Goal: Transaction & Acquisition: Download file/media

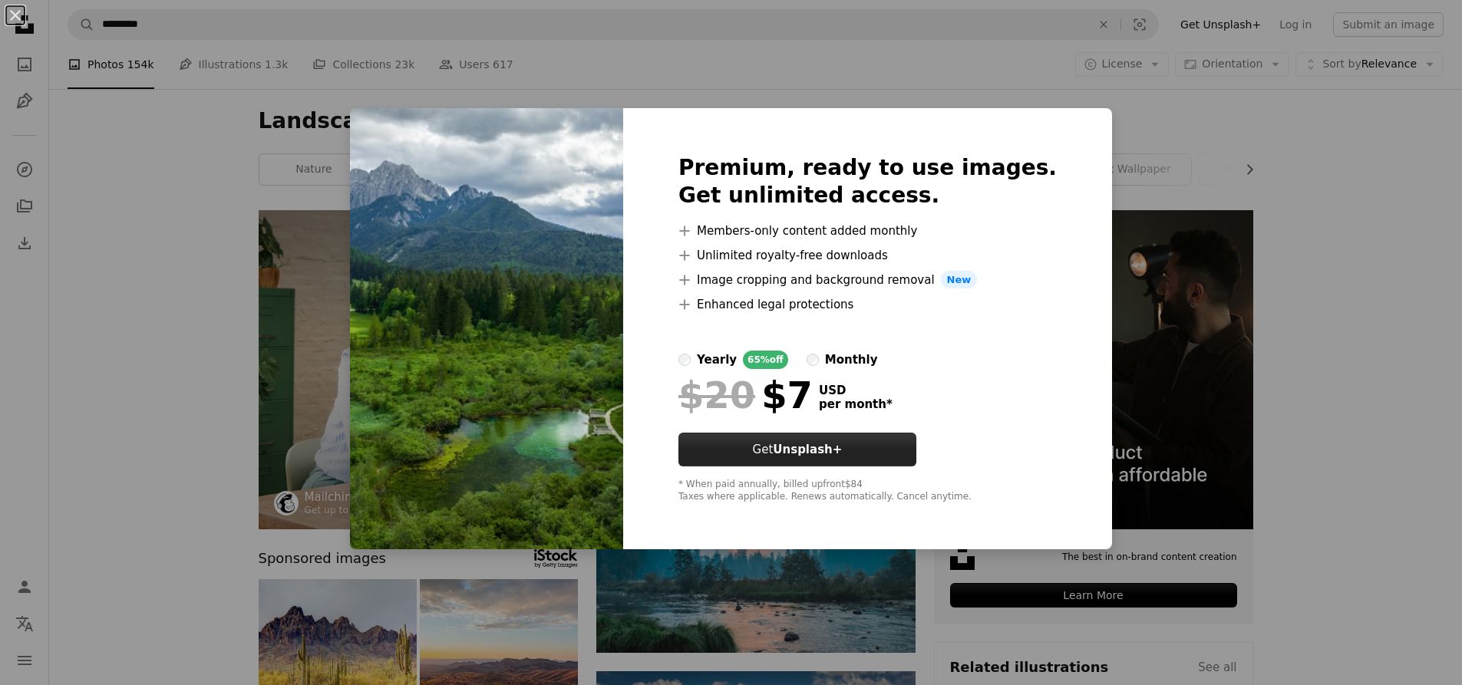
scroll to position [614, 0]
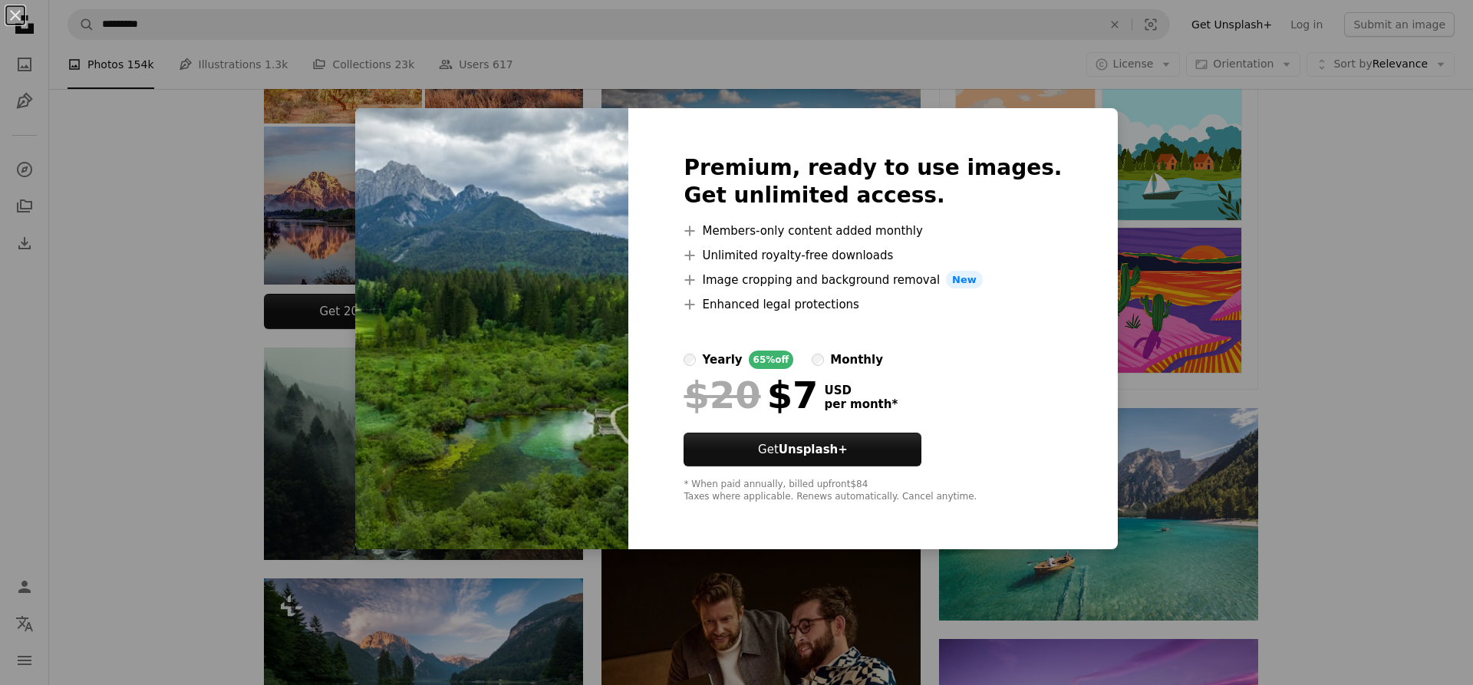
click at [923, 602] on div "An X shape Premium, ready to use images. Get unlimited access. A plus sign Memb…" at bounding box center [736, 342] width 1473 height 685
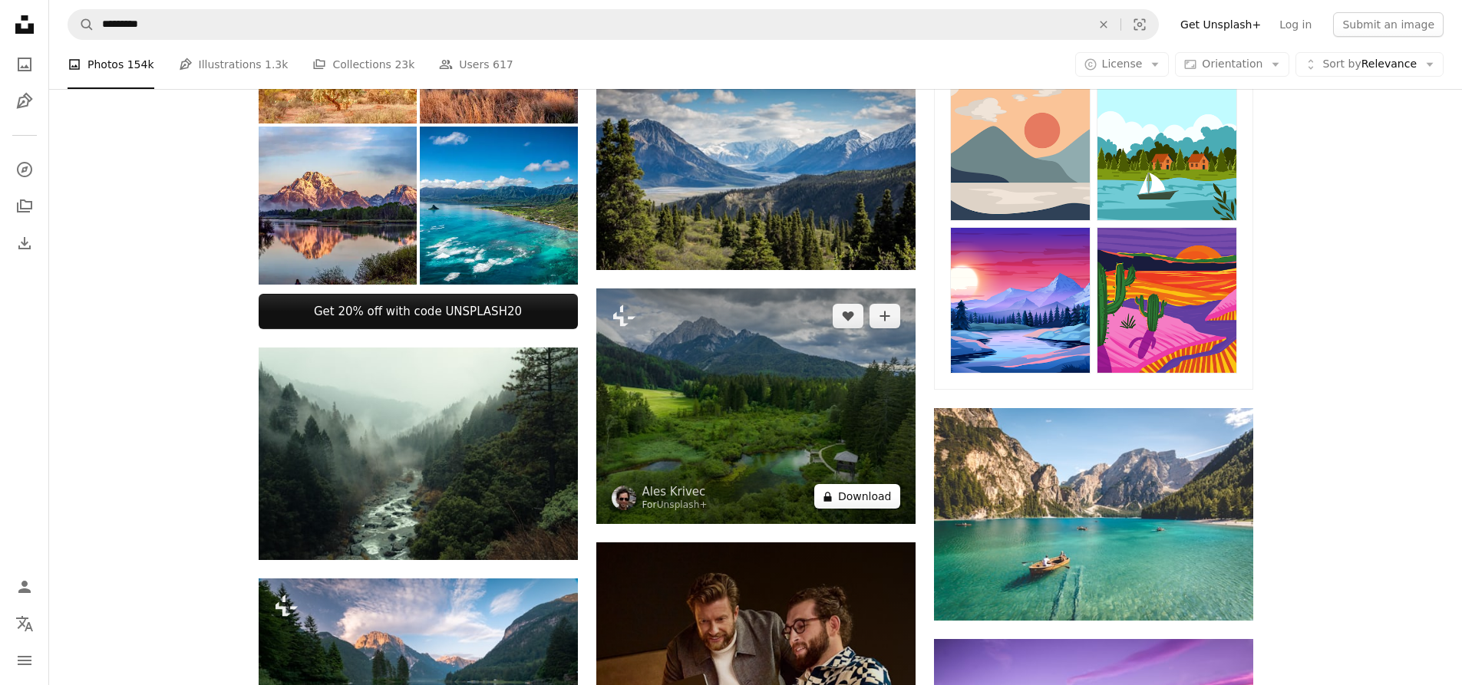
click at [863, 496] on button "A lock Download" at bounding box center [857, 496] width 86 height 25
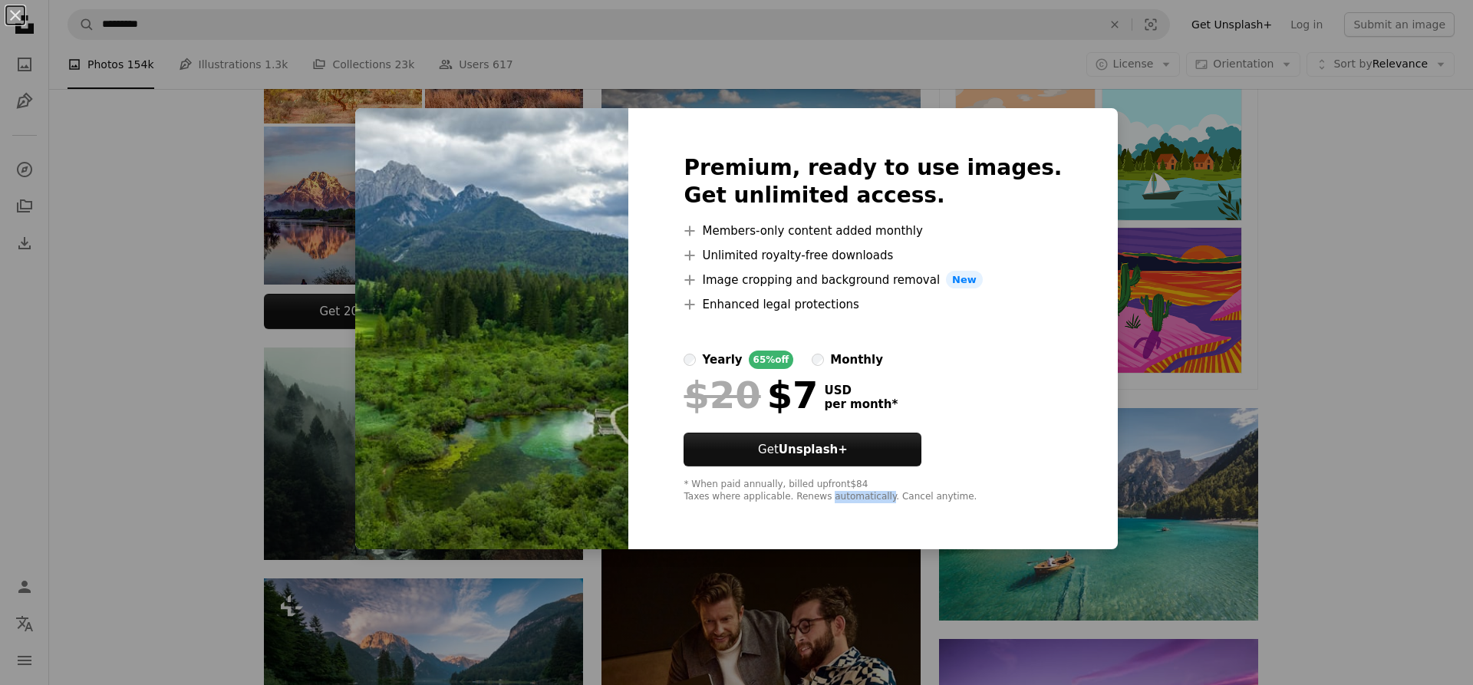
click at [863, 496] on div "* When paid annually, billed upfront $84 Taxes where applicable. Renews automat…" at bounding box center [873, 491] width 378 height 25
click at [924, 565] on div "An X shape Premium, ready to use images. Get unlimited access. A plus sign Memb…" at bounding box center [736, 342] width 1473 height 685
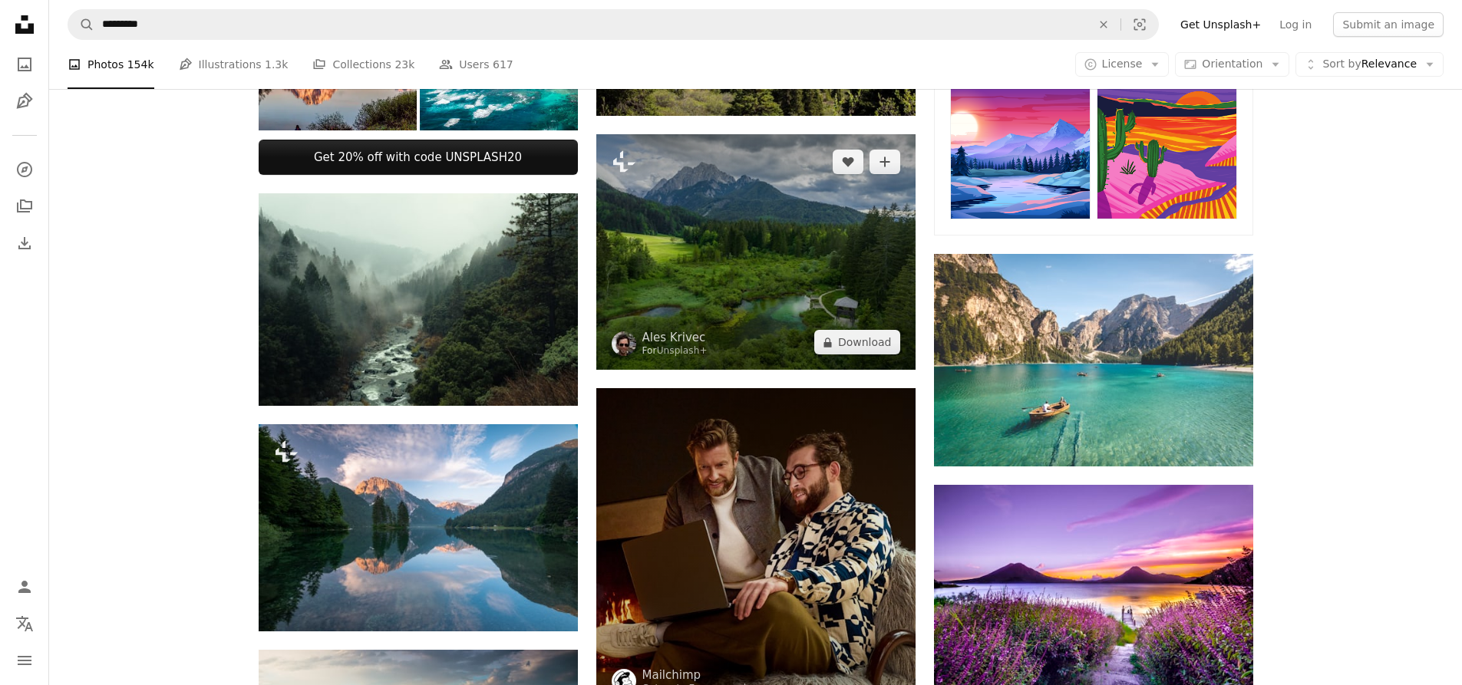
scroll to position [767, 0]
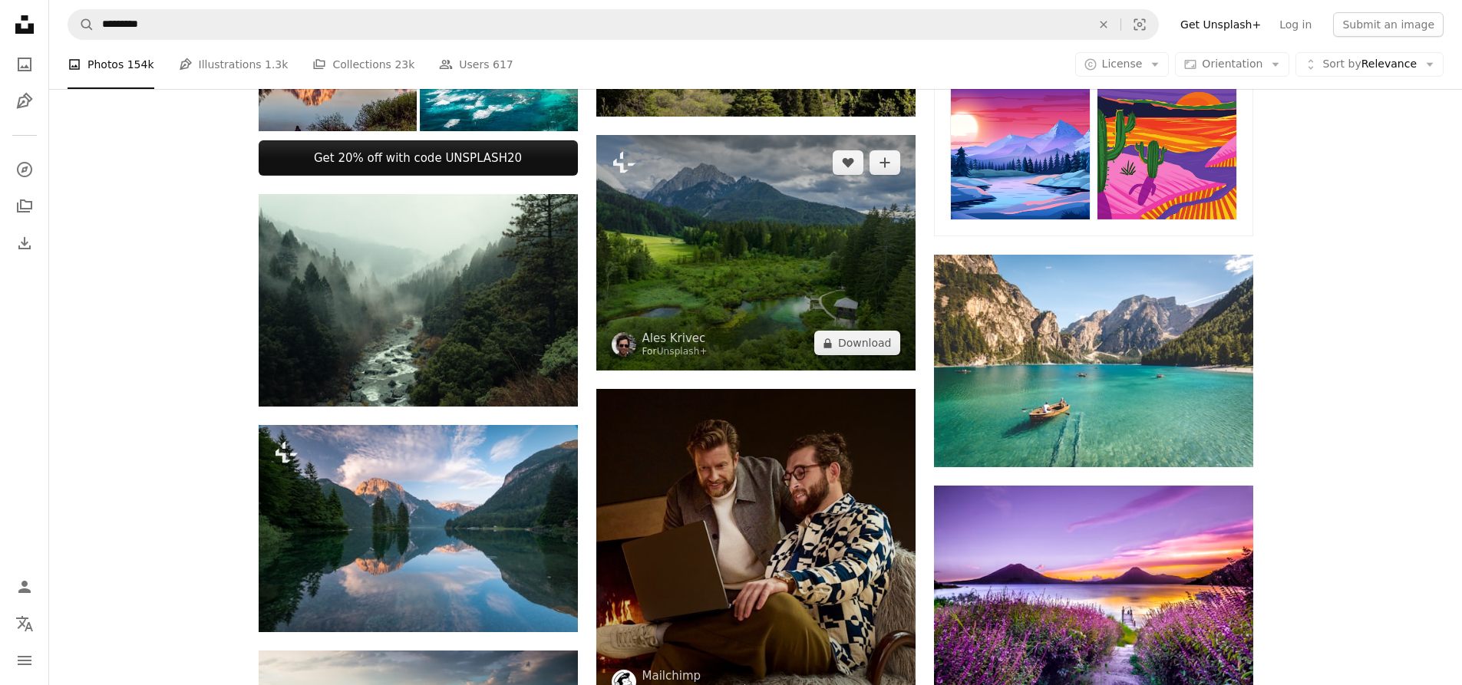
click at [767, 294] on img at bounding box center [755, 253] width 319 height 236
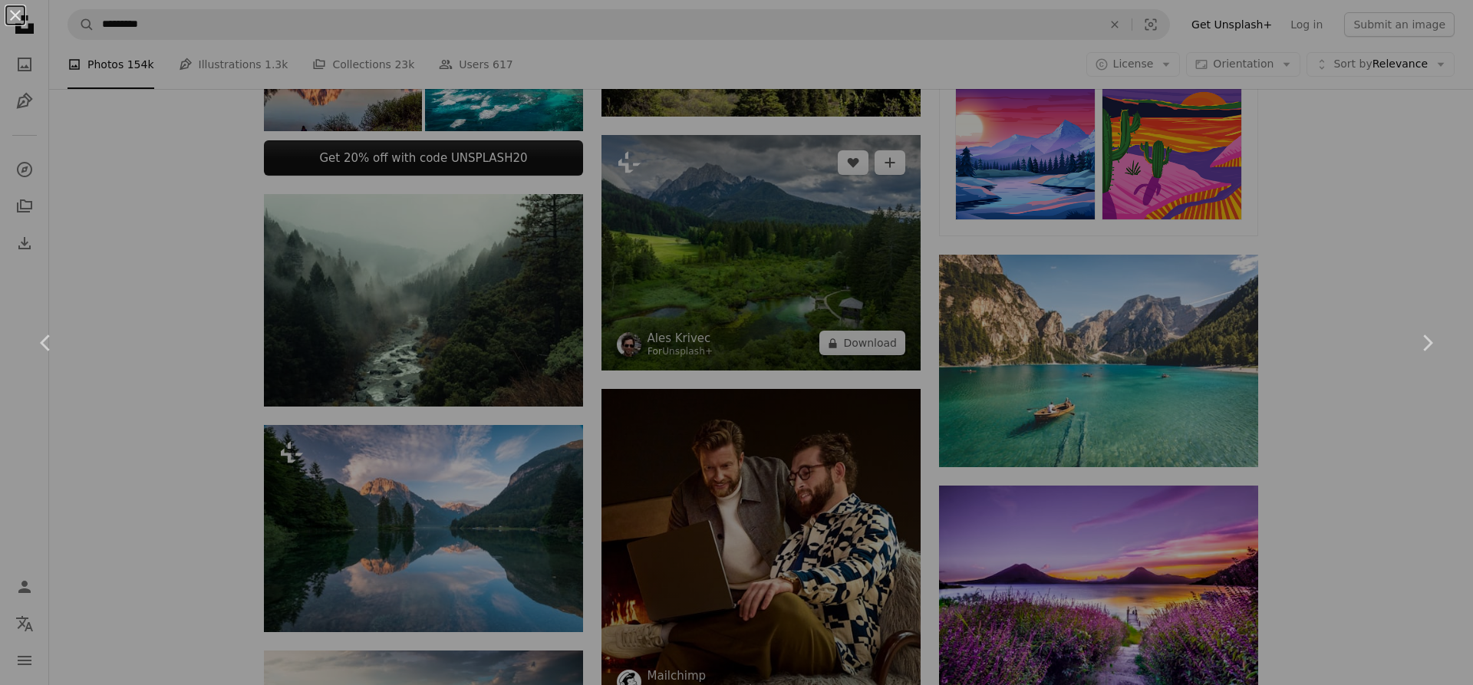
click at [767, 294] on div "An X shape Chevron left Chevron right" at bounding box center [736, 342] width 1473 height 685
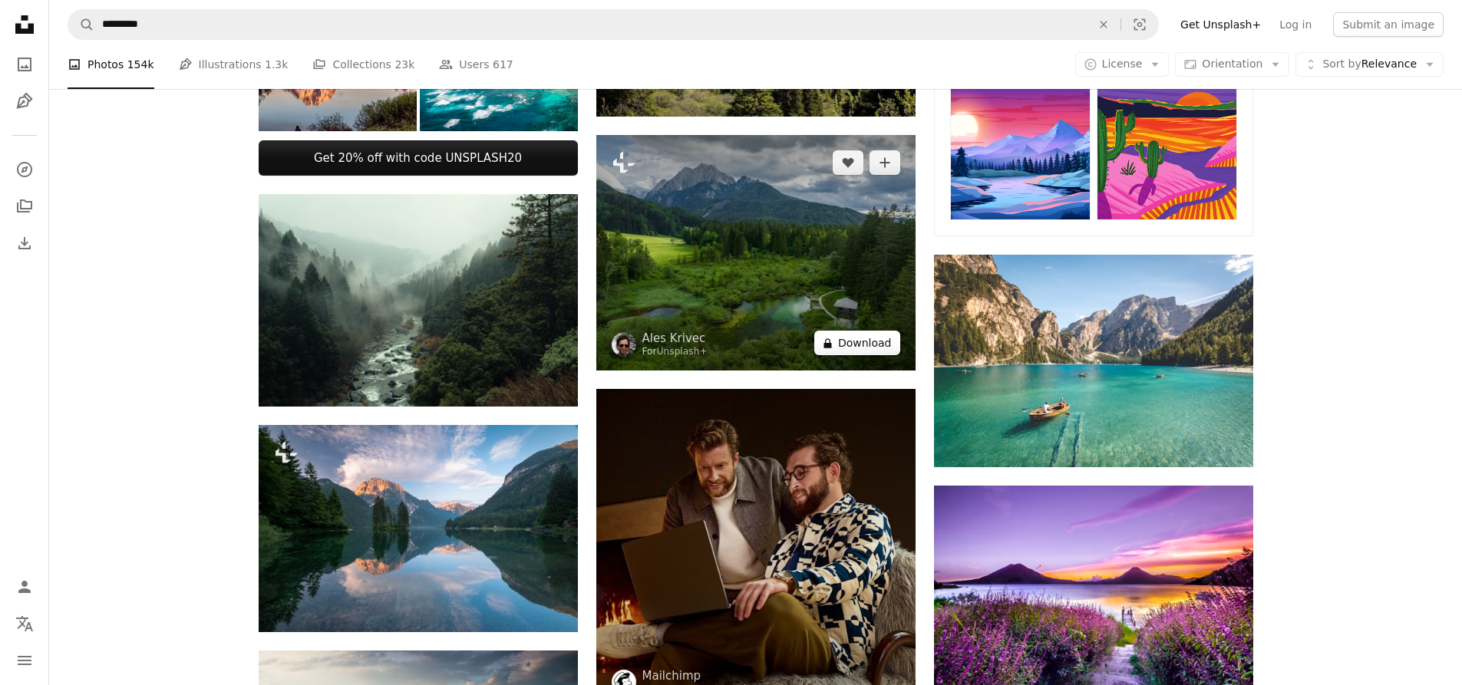
click at [849, 345] on button "A lock Download" at bounding box center [857, 343] width 86 height 25
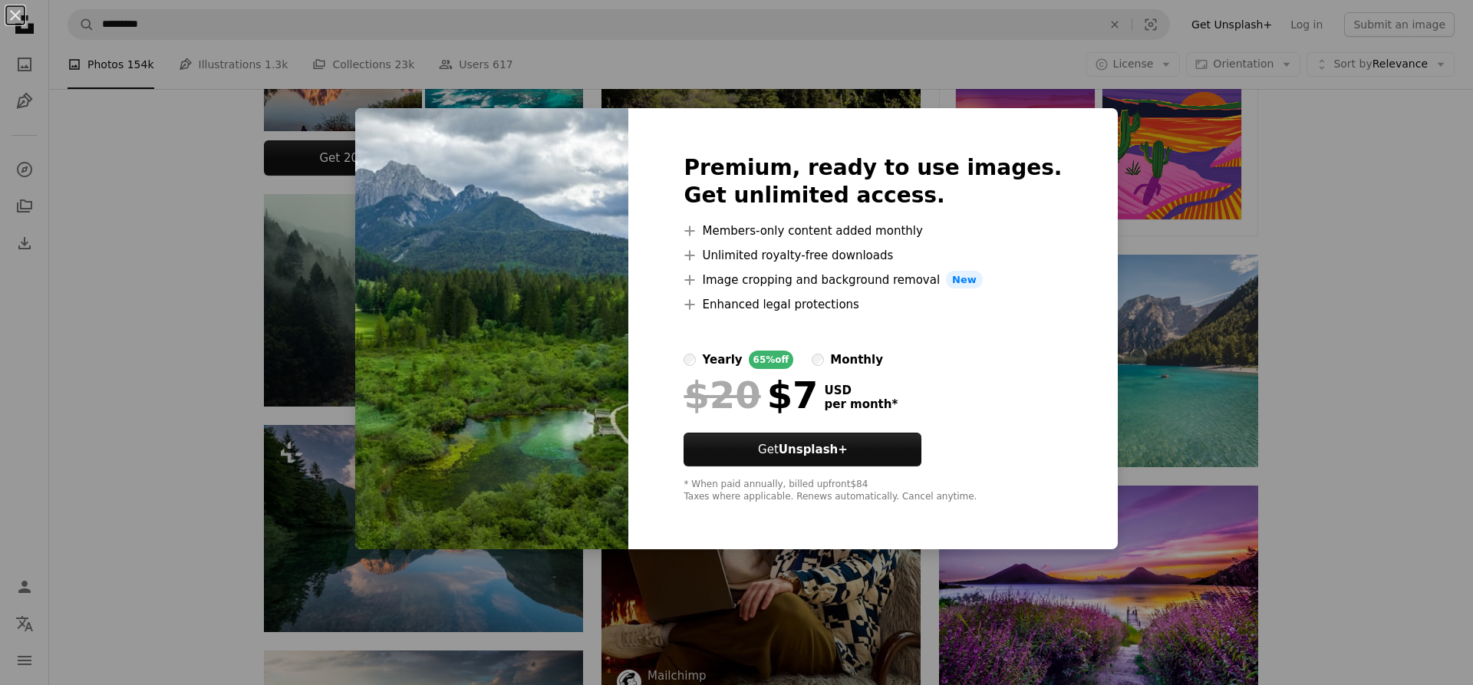
drag, startPoint x: 918, startPoint y: 193, endPoint x: 932, endPoint y: 181, distance: 18.6
drag, startPoint x: 932, startPoint y: 181, endPoint x: 186, endPoint y: 253, distance: 750.1
click at [186, 253] on div "An X shape Premium, ready to use images. Get unlimited access. A plus sign Memb…" at bounding box center [736, 342] width 1473 height 685
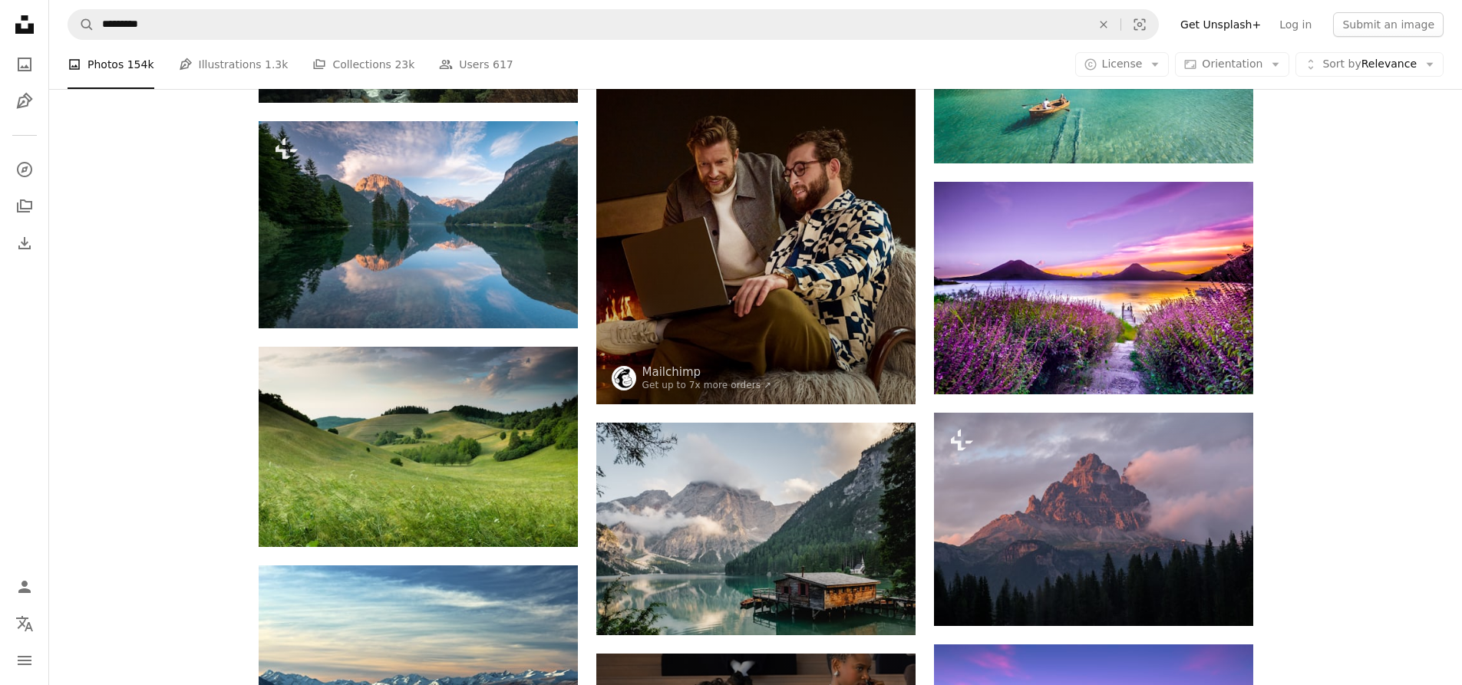
scroll to position [1074, 0]
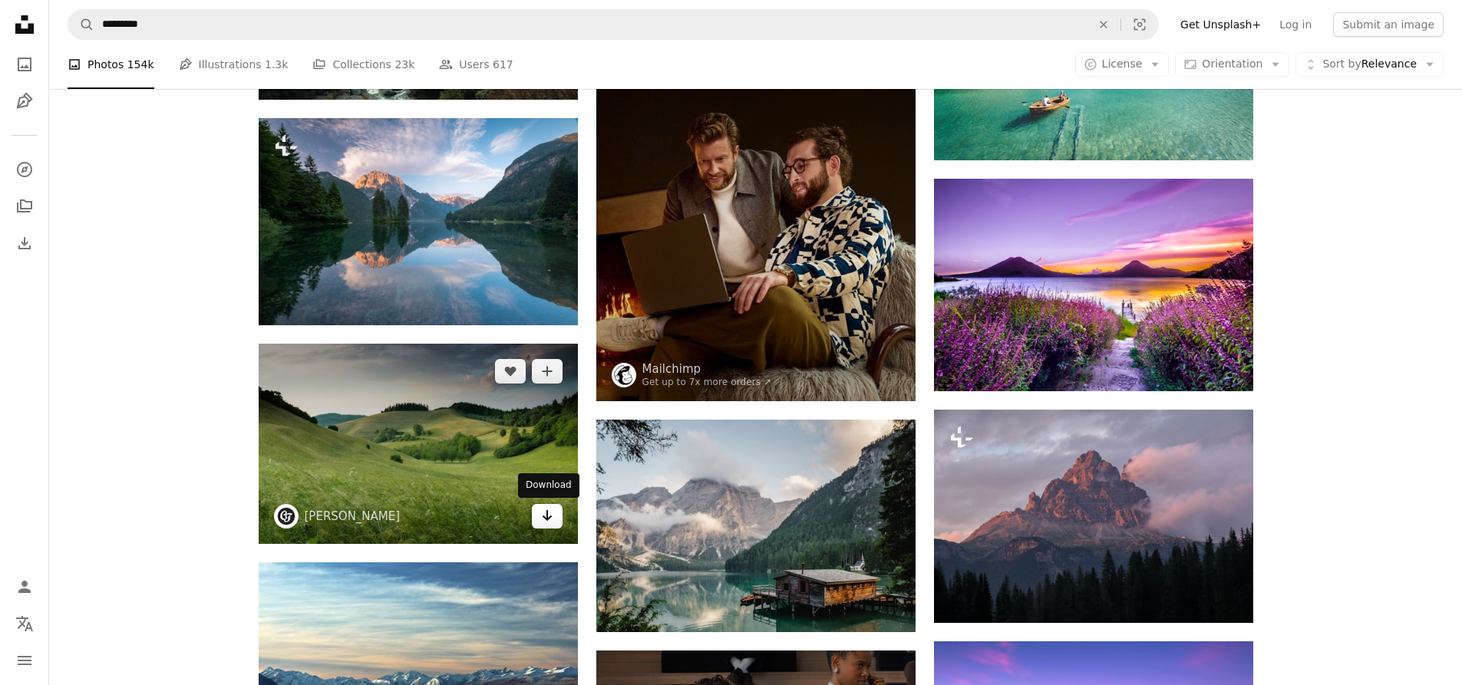
click at [553, 523] on link "Arrow pointing down" at bounding box center [547, 516] width 31 height 25
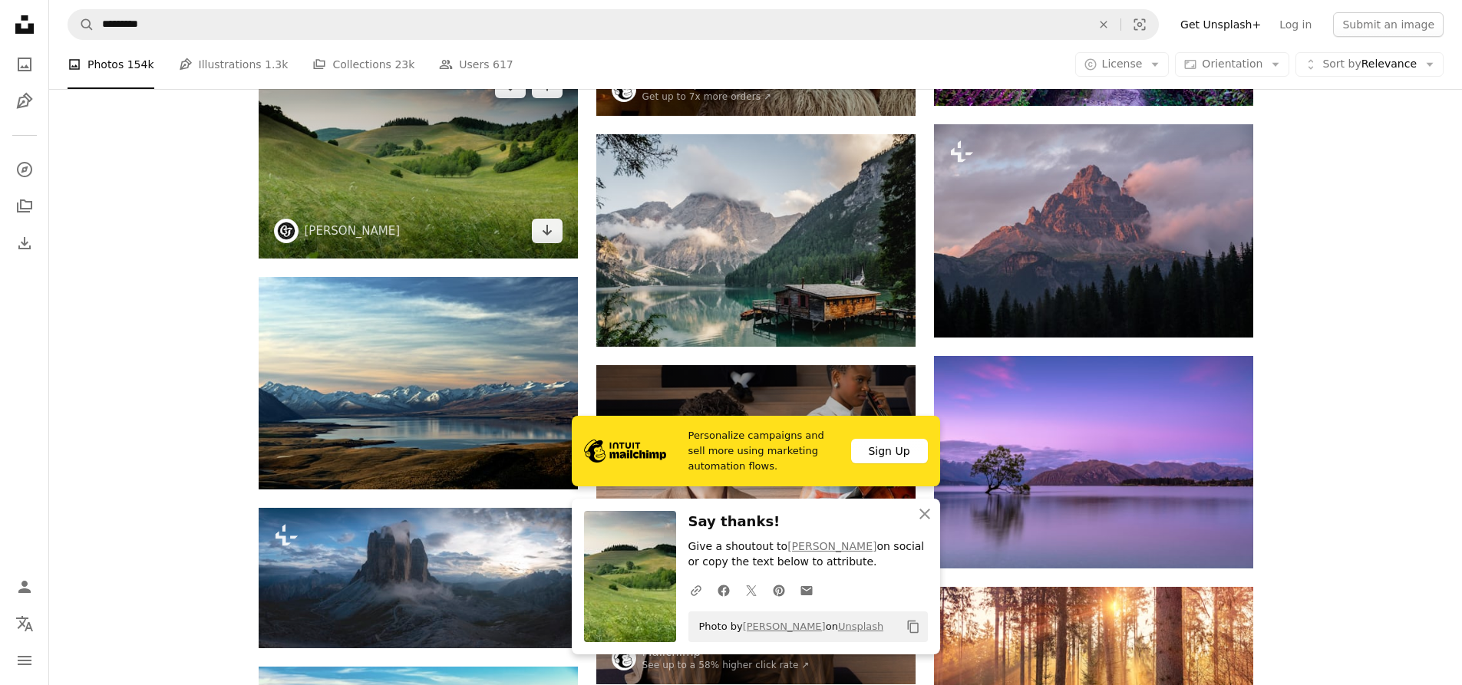
scroll to position [1381, 0]
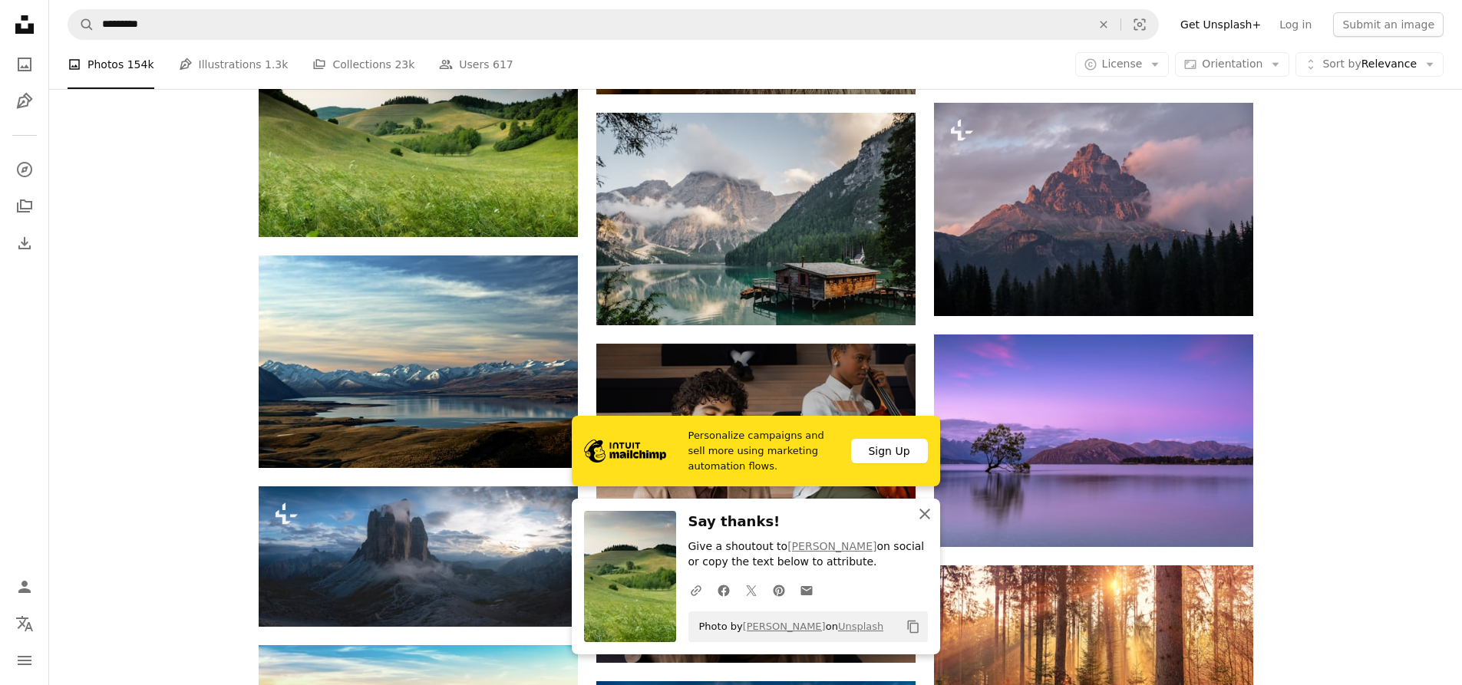
click at [927, 508] on icon "An X shape" at bounding box center [924, 514] width 18 height 18
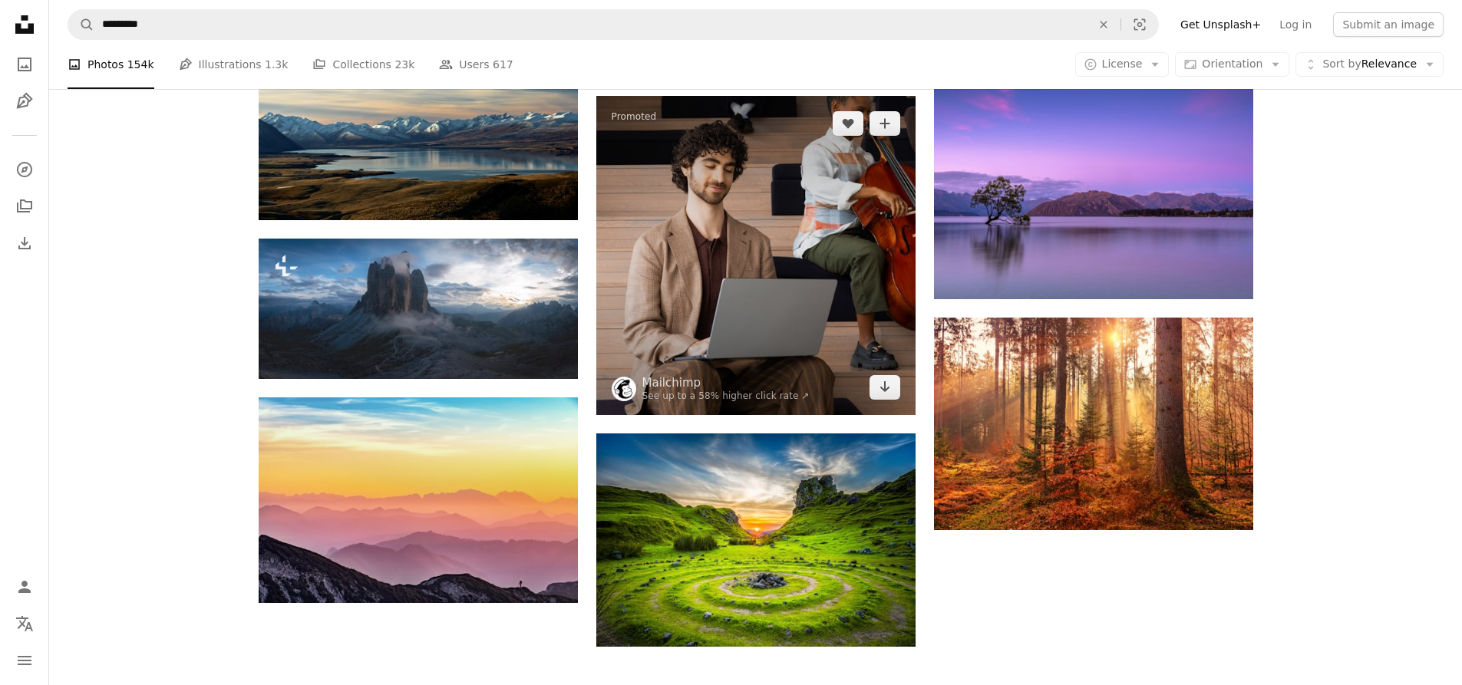
scroll to position [1688, 0]
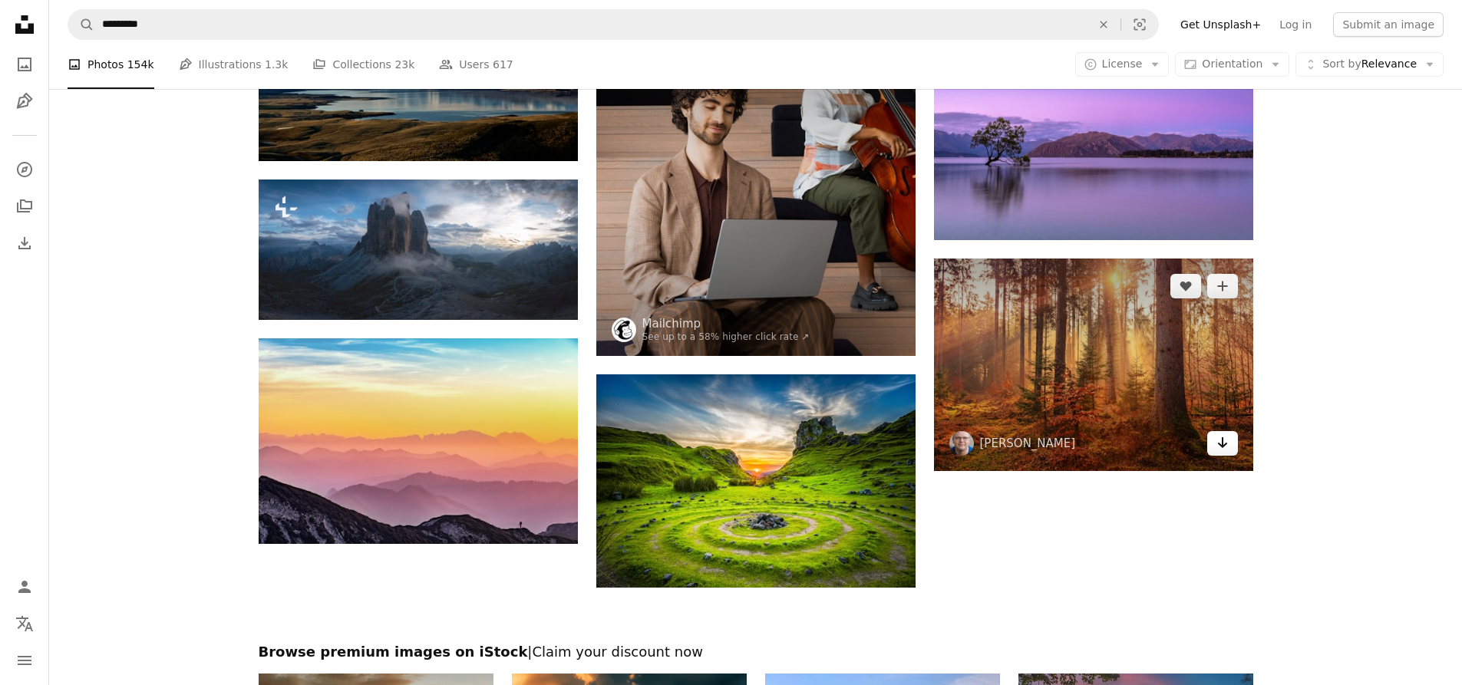
click at [1218, 443] on icon "Arrow pointing down" at bounding box center [1222, 443] width 12 height 18
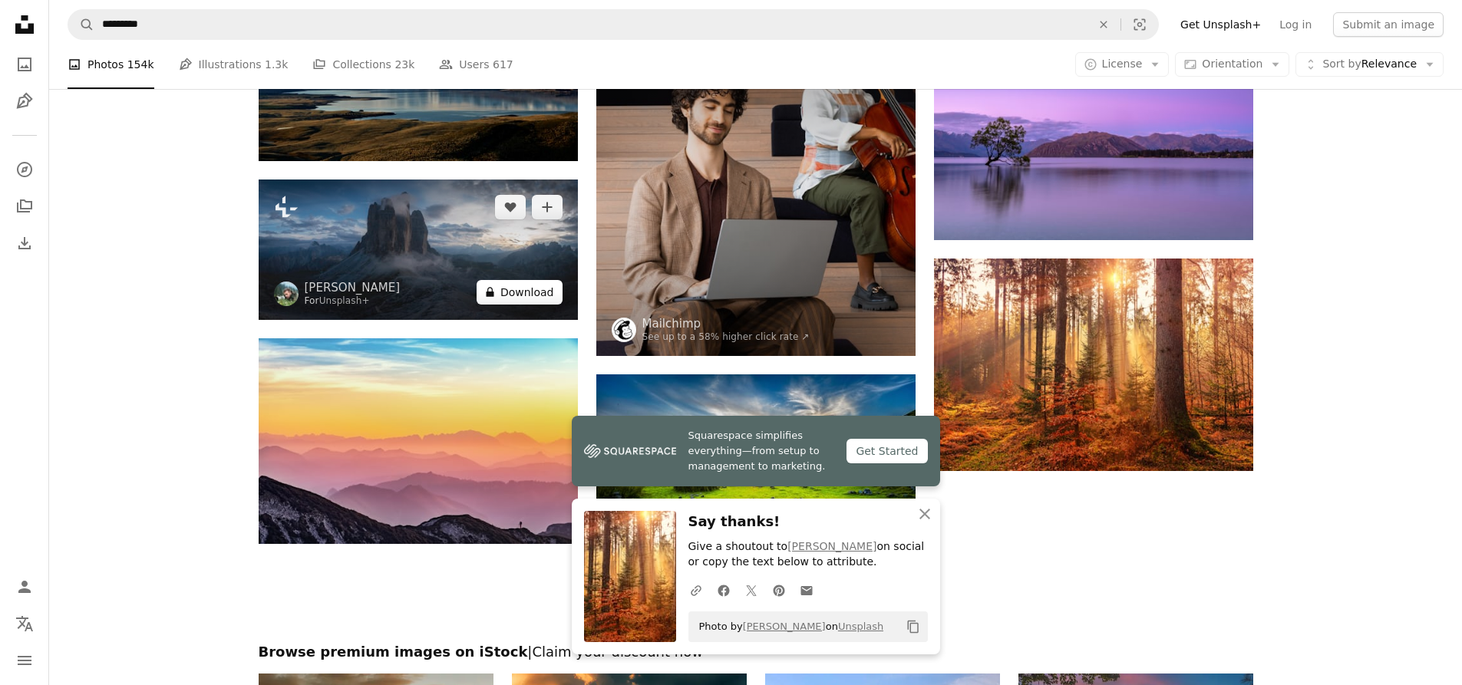
click at [515, 291] on button "A lock Download" at bounding box center [519, 292] width 86 height 25
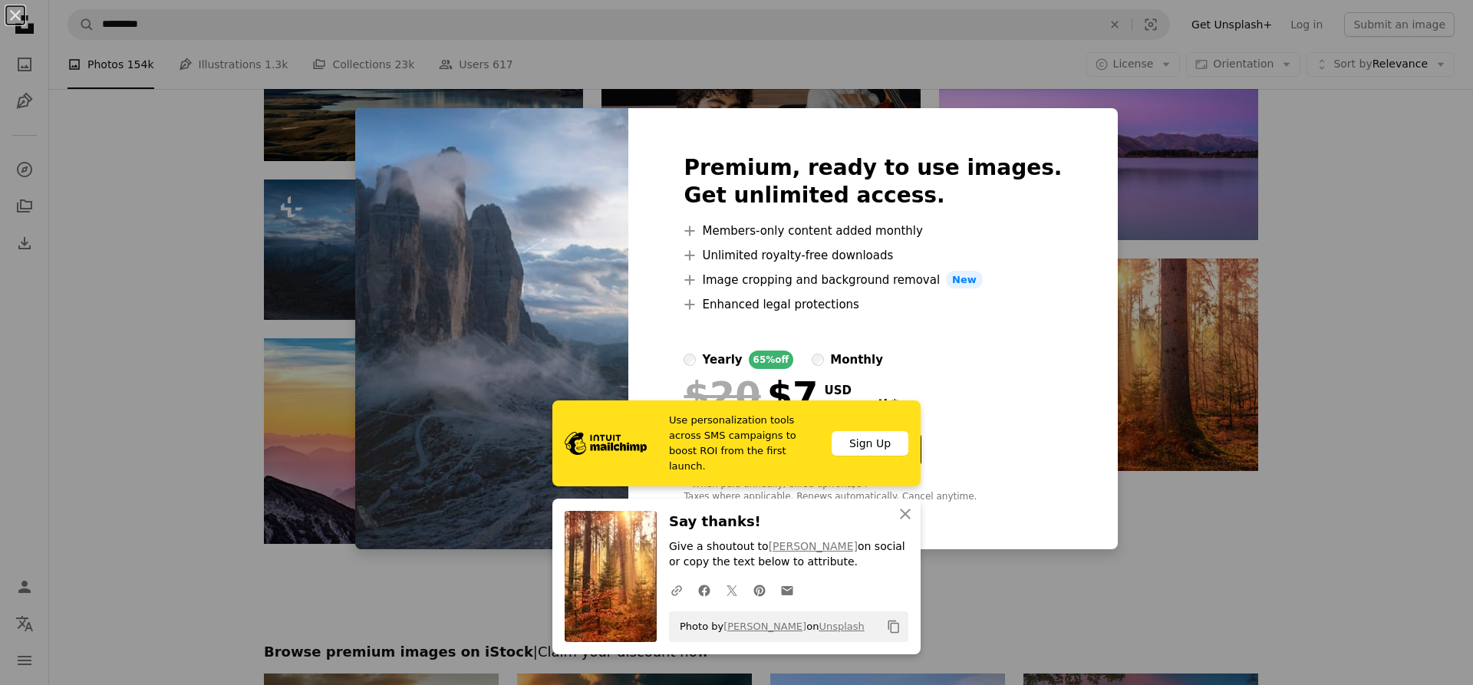
drag, startPoint x: 163, startPoint y: 346, endPoint x: 182, endPoint y: 343, distance: 18.7
click at [170, 346] on div "An X shape Premium, ready to use images. Get unlimited access. A plus sign Memb…" at bounding box center [736, 342] width 1473 height 685
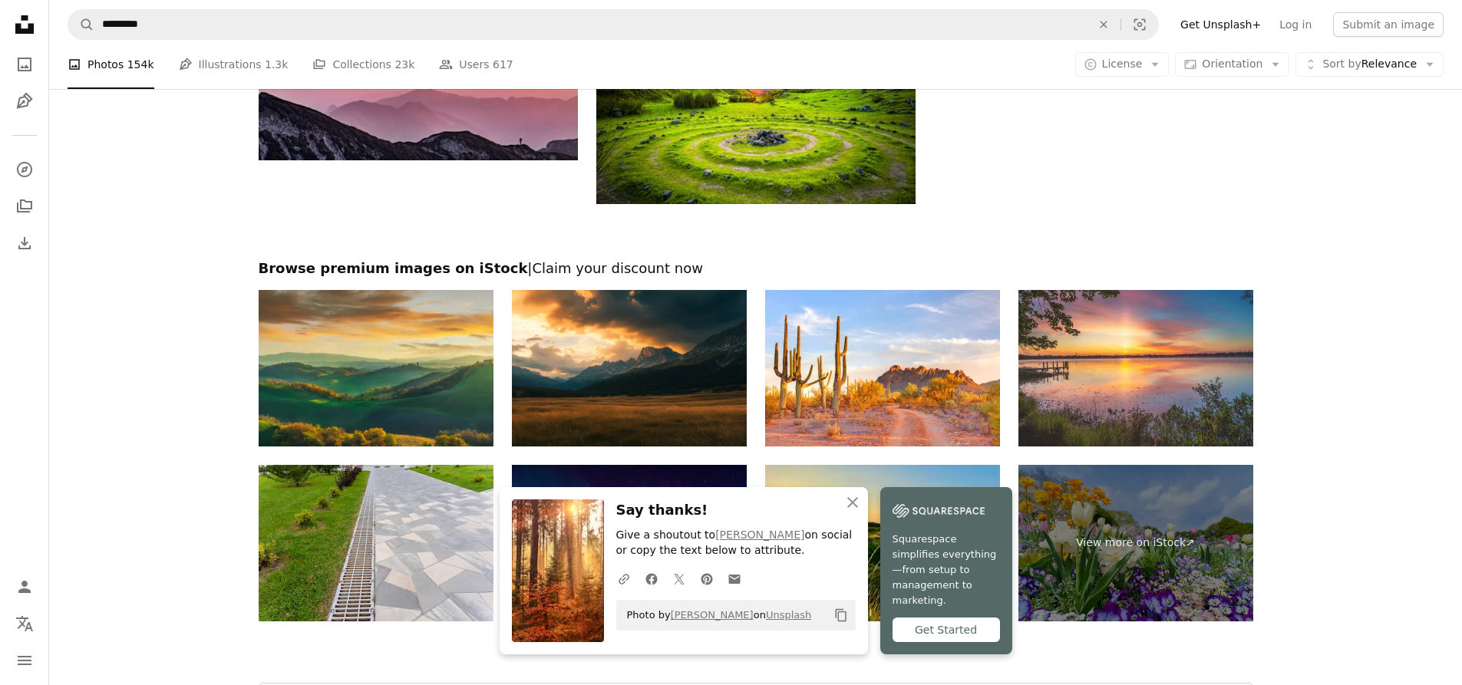
scroll to position [2148, 0]
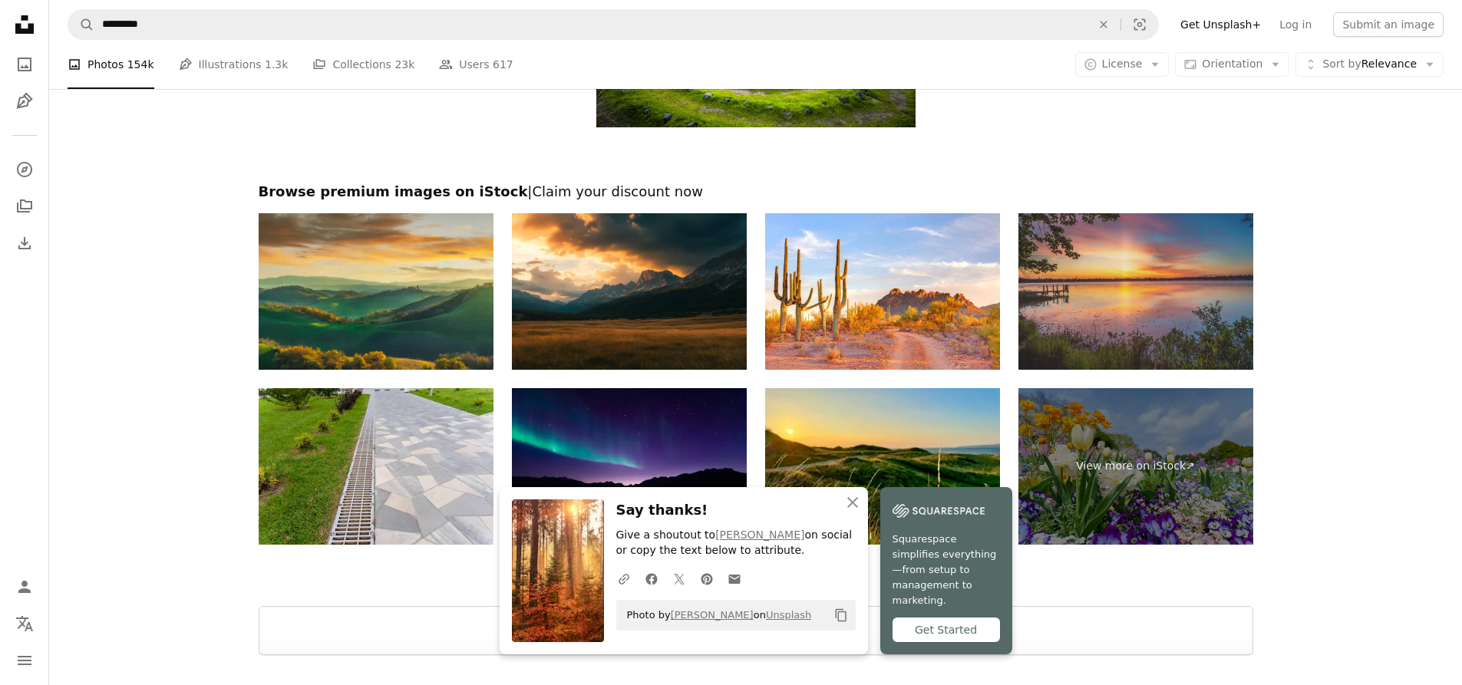
click at [1121, 305] on img at bounding box center [1135, 291] width 235 height 157
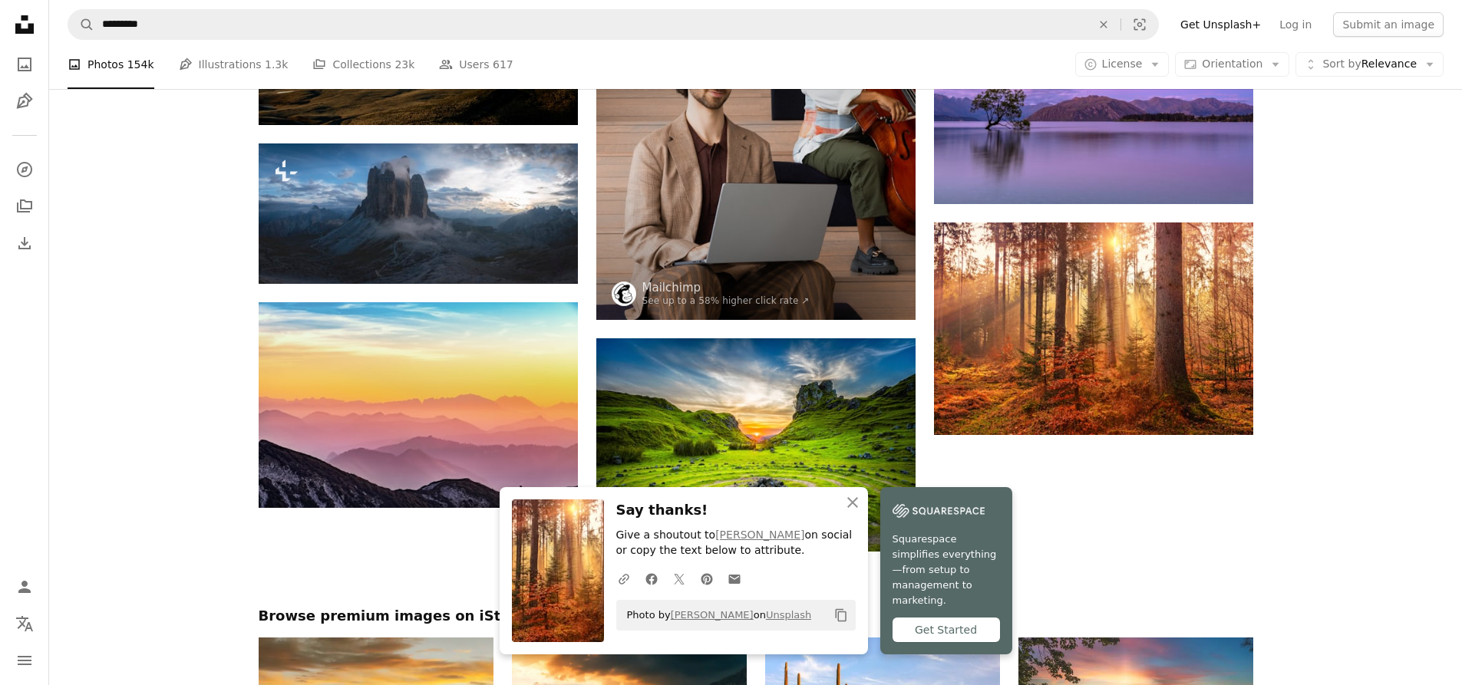
scroll to position [1681, 0]
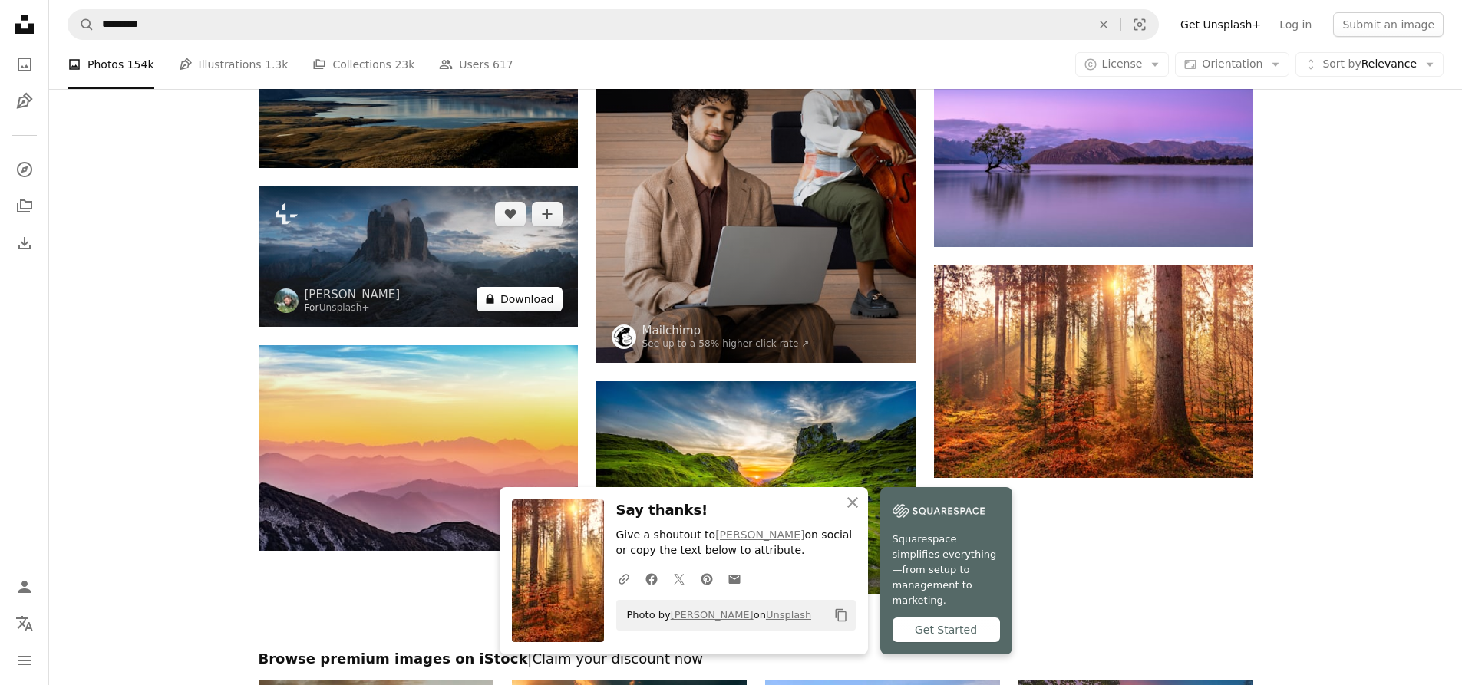
click at [542, 303] on button "A lock Download" at bounding box center [519, 299] width 86 height 25
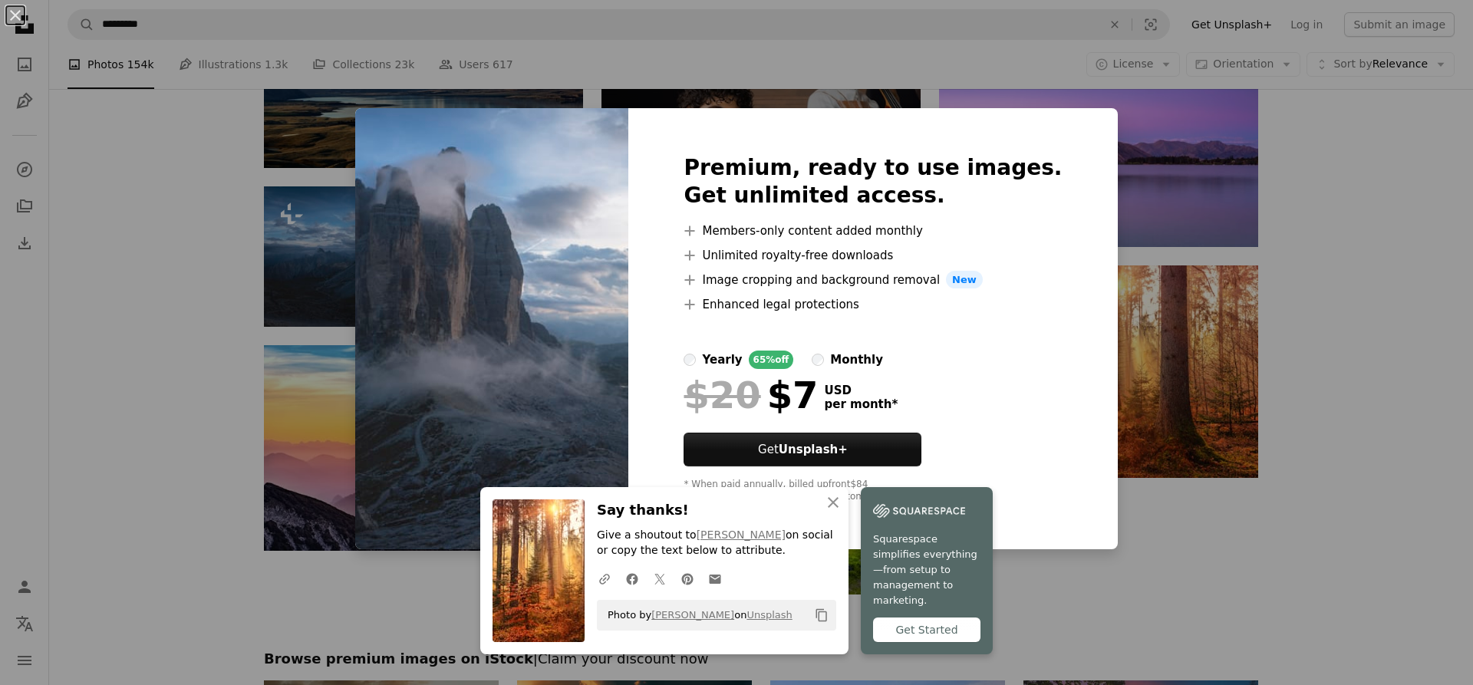
drag, startPoint x: 67, startPoint y: 325, endPoint x: 86, endPoint y: 325, distance: 19.2
click at [70, 325] on div "An X shape Premium, ready to use images. Get unlimited access. A plus sign Memb…" at bounding box center [736, 342] width 1473 height 685
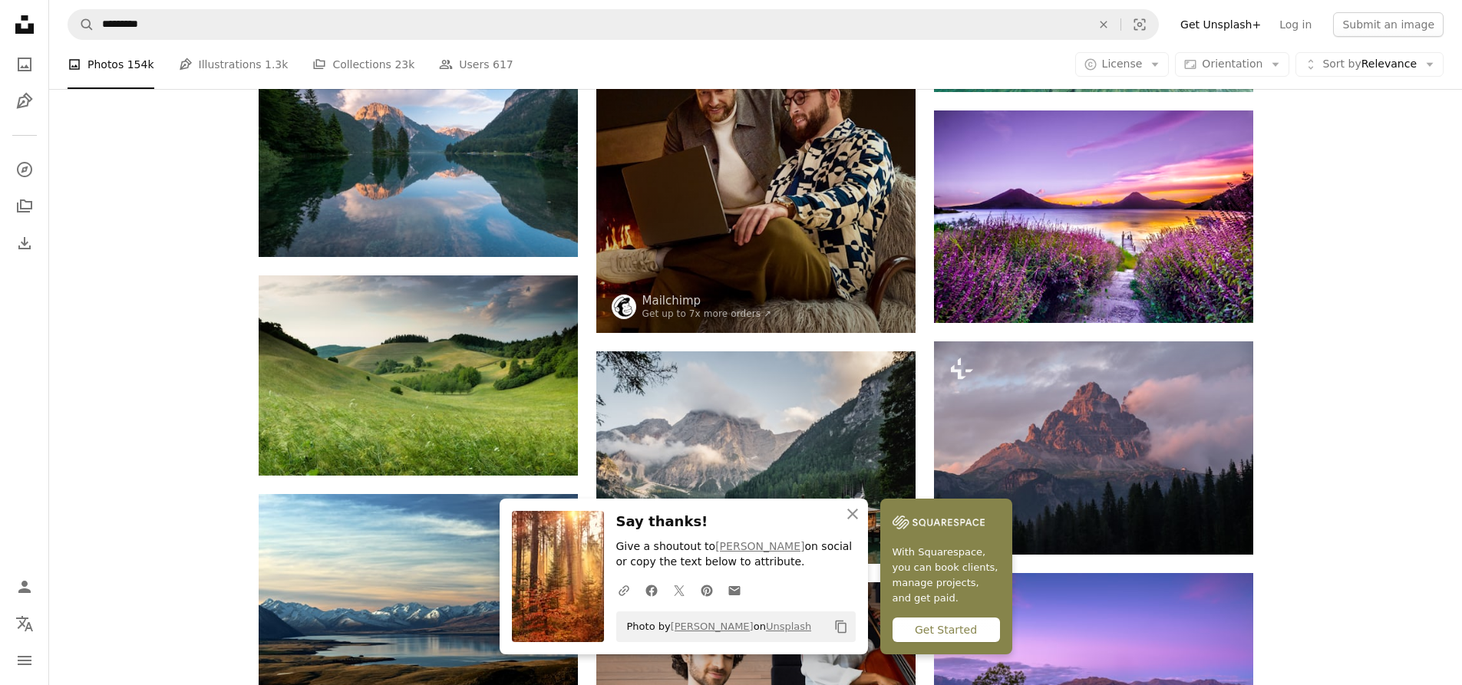
scroll to position [1144, 0]
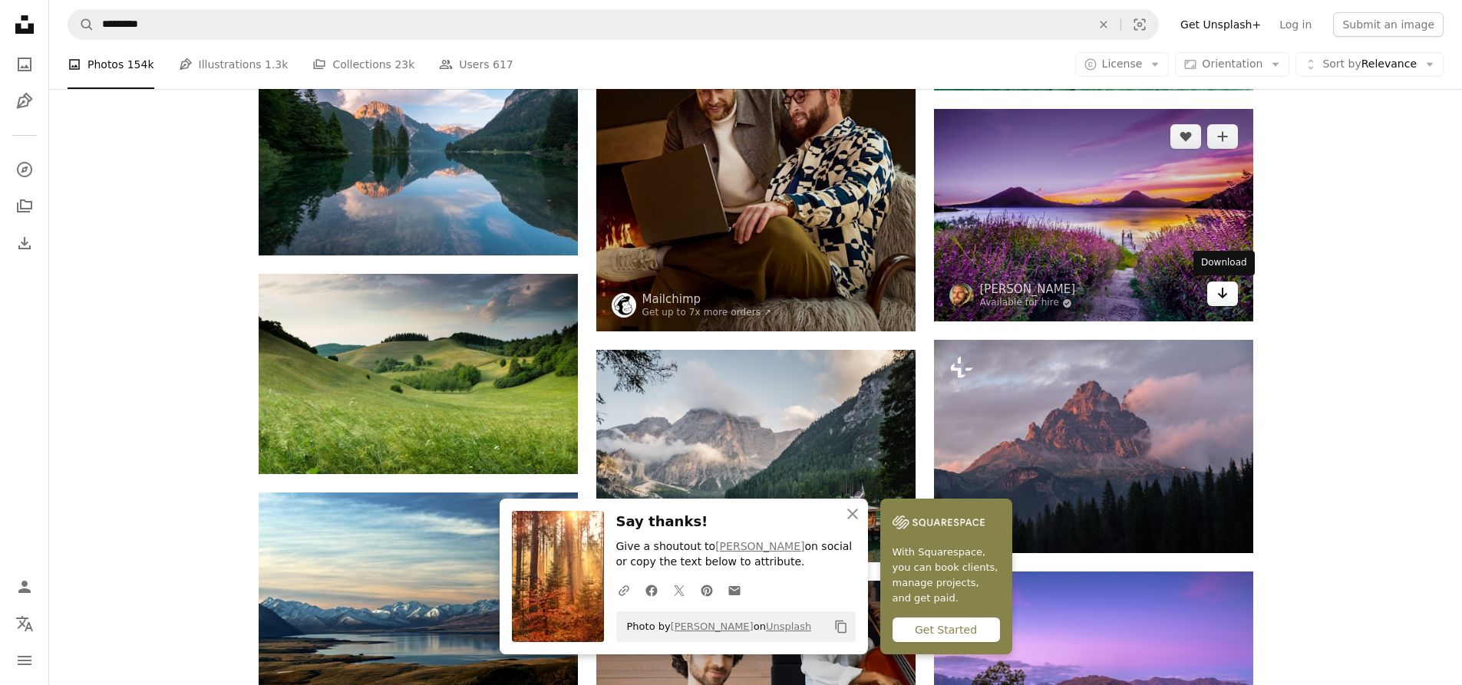
click at [1224, 293] on icon "Arrow pointing down" at bounding box center [1222, 293] width 12 height 18
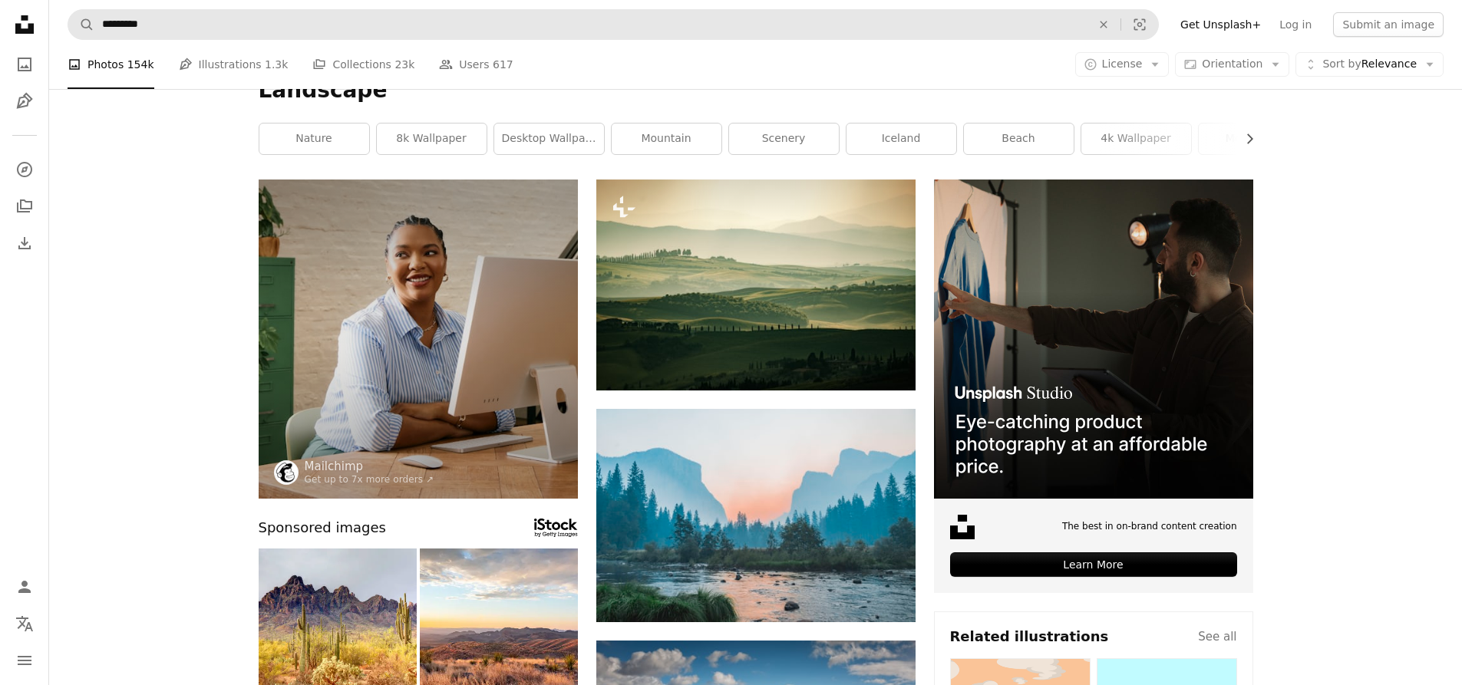
scroll to position [0, 0]
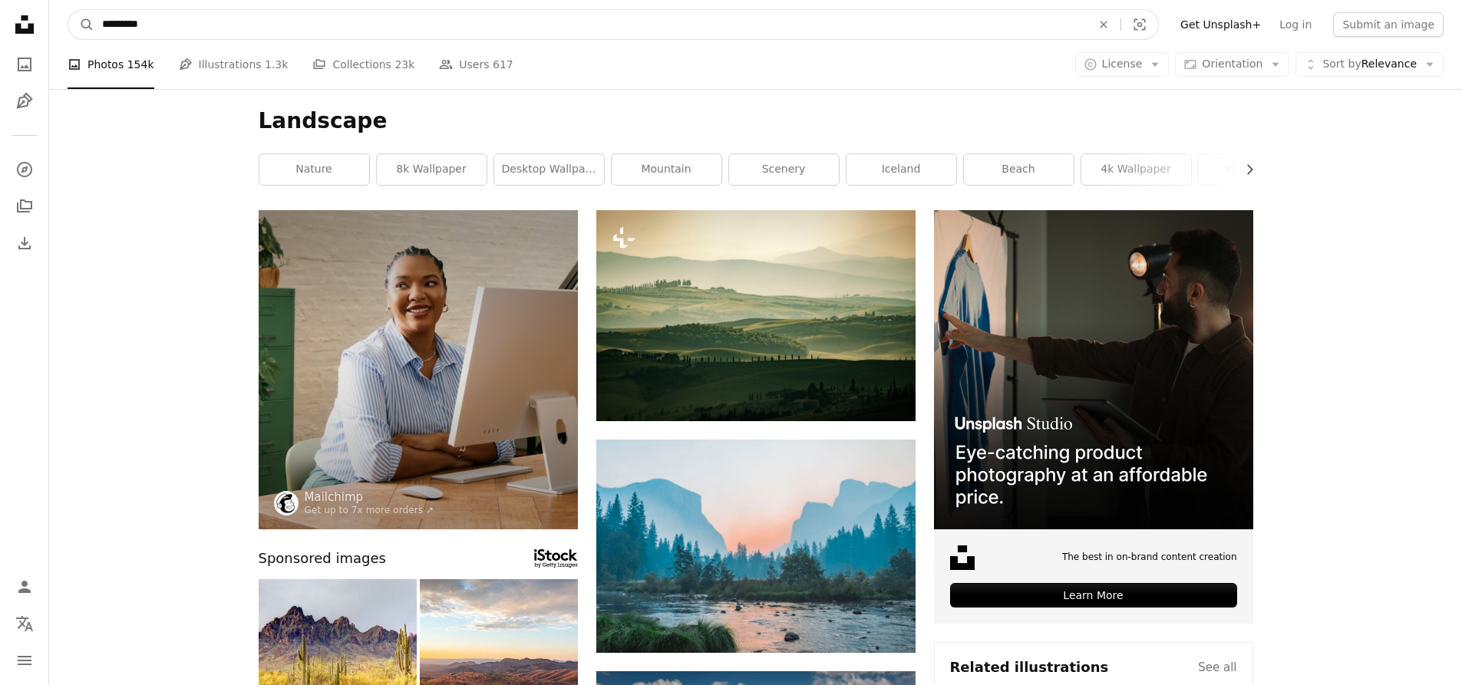
drag, startPoint x: 153, startPoint y: 28, endPoint x: 64, endPoint y: 12, distance: 91.2
click at [64, 11] on nav "A magnifying glass ********* An X shape Visual search Filters Get Unsplash+ Log…" at bounding box center [755, 24] width 1413 height 49
type input "******"
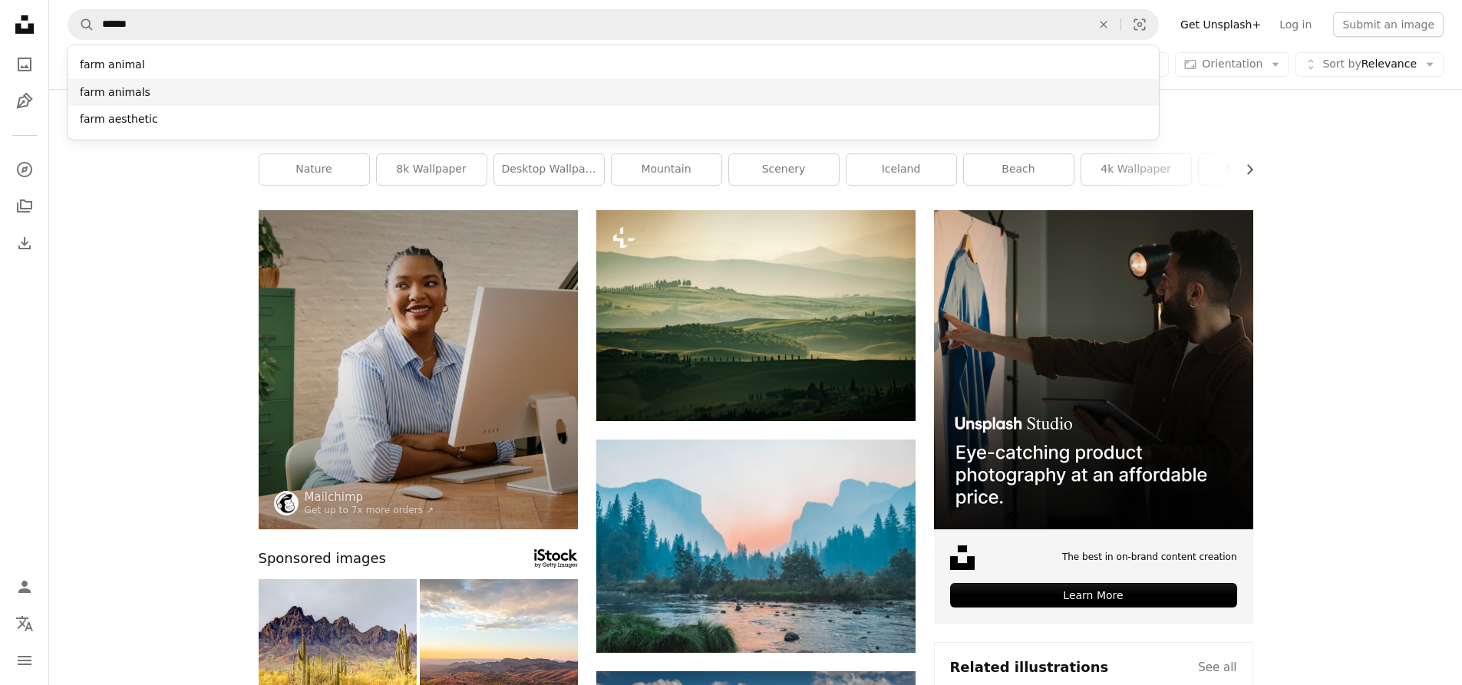
click at [100, 95] on div "farm animals" at bounding box center [613, 93] width 1091 height 28
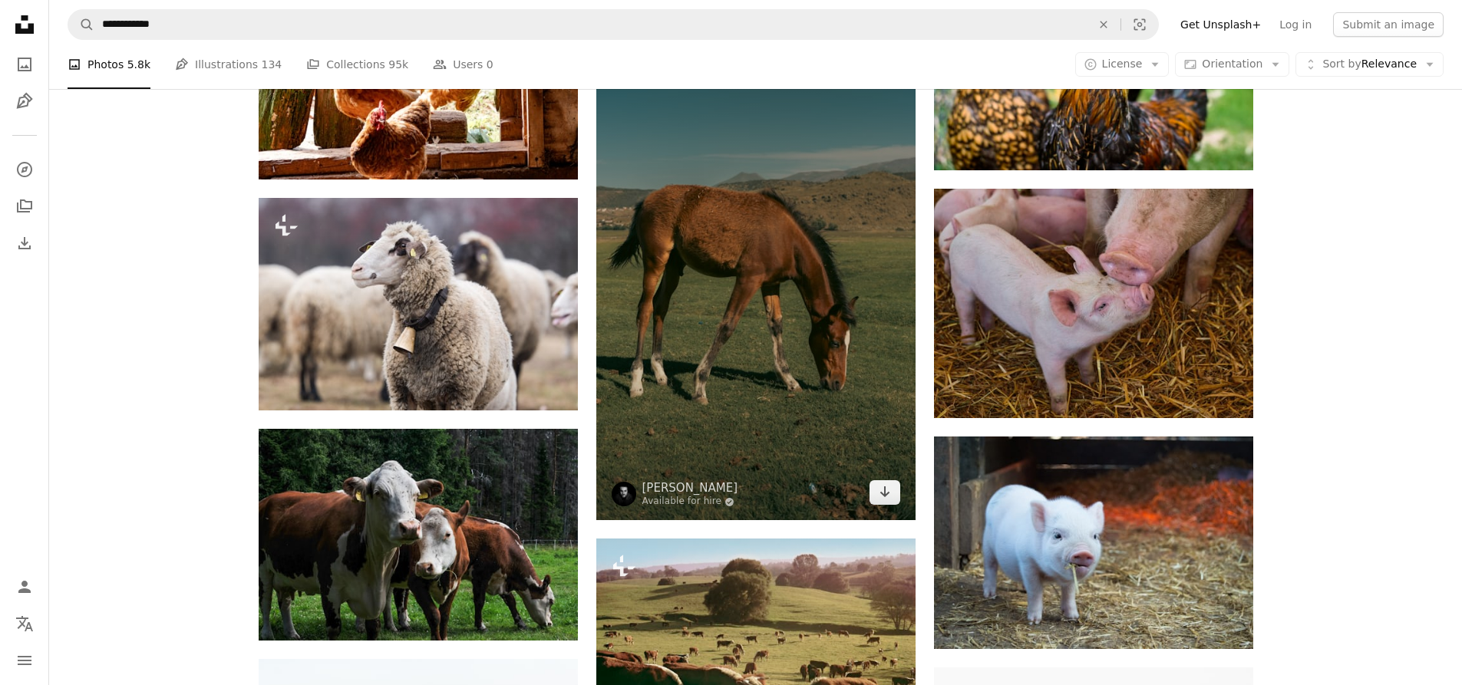
scroll to position [997, 0]
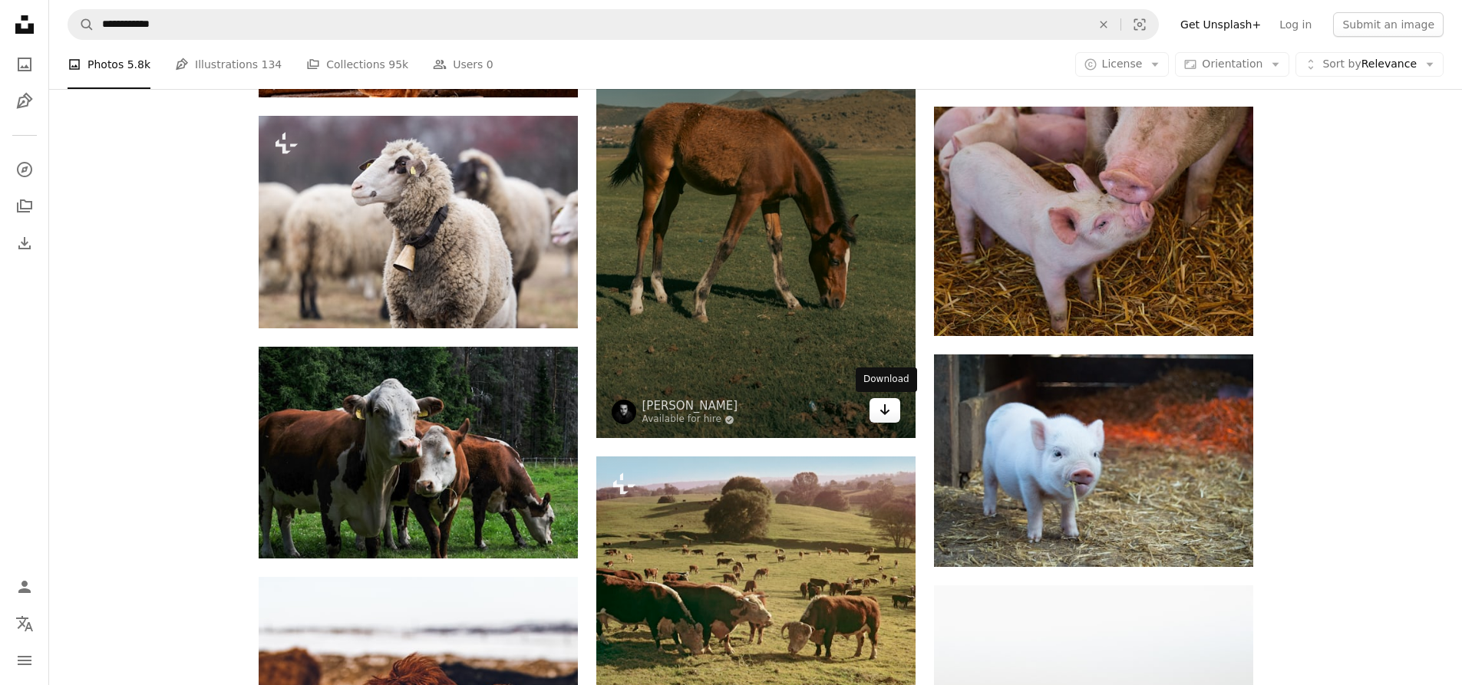
click at [881, 409] on icon "Arrow pointing down" at bounding box center [885, 410] width 12 height 18
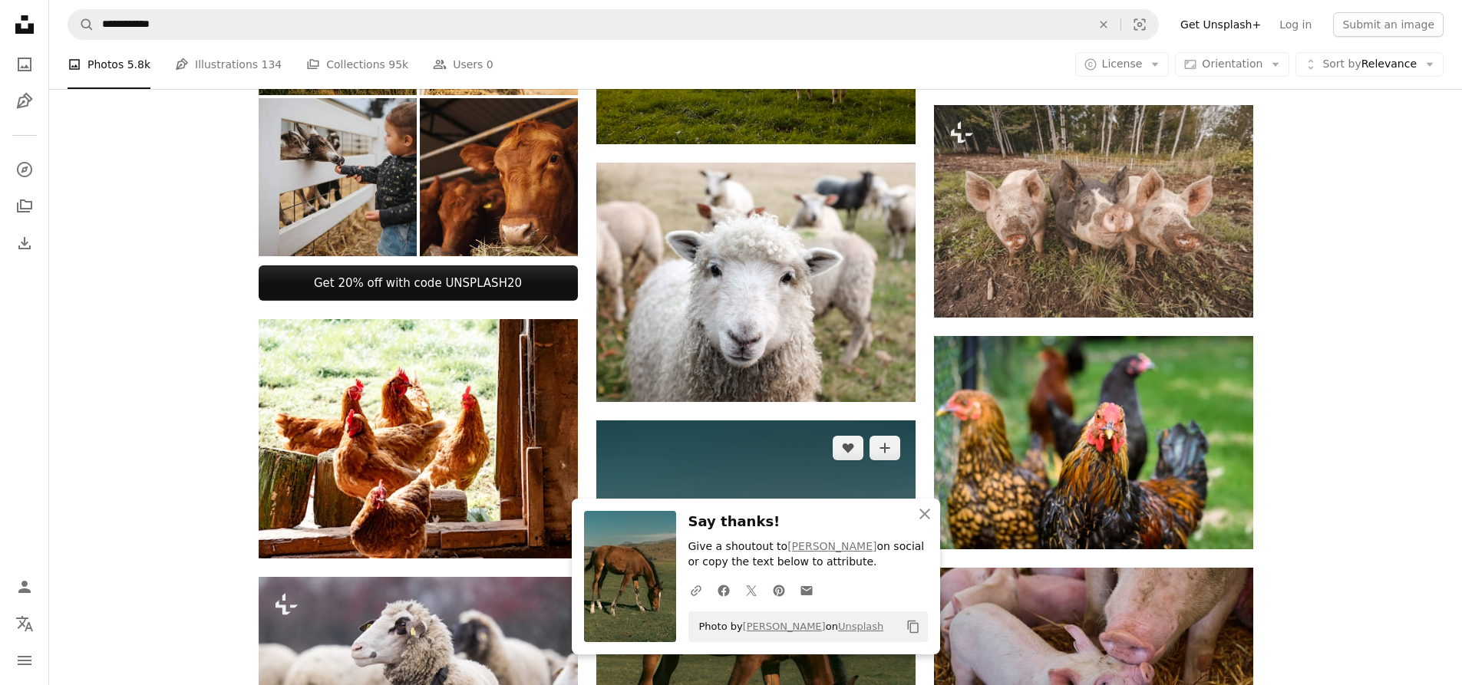
scroll to position [460, 0]
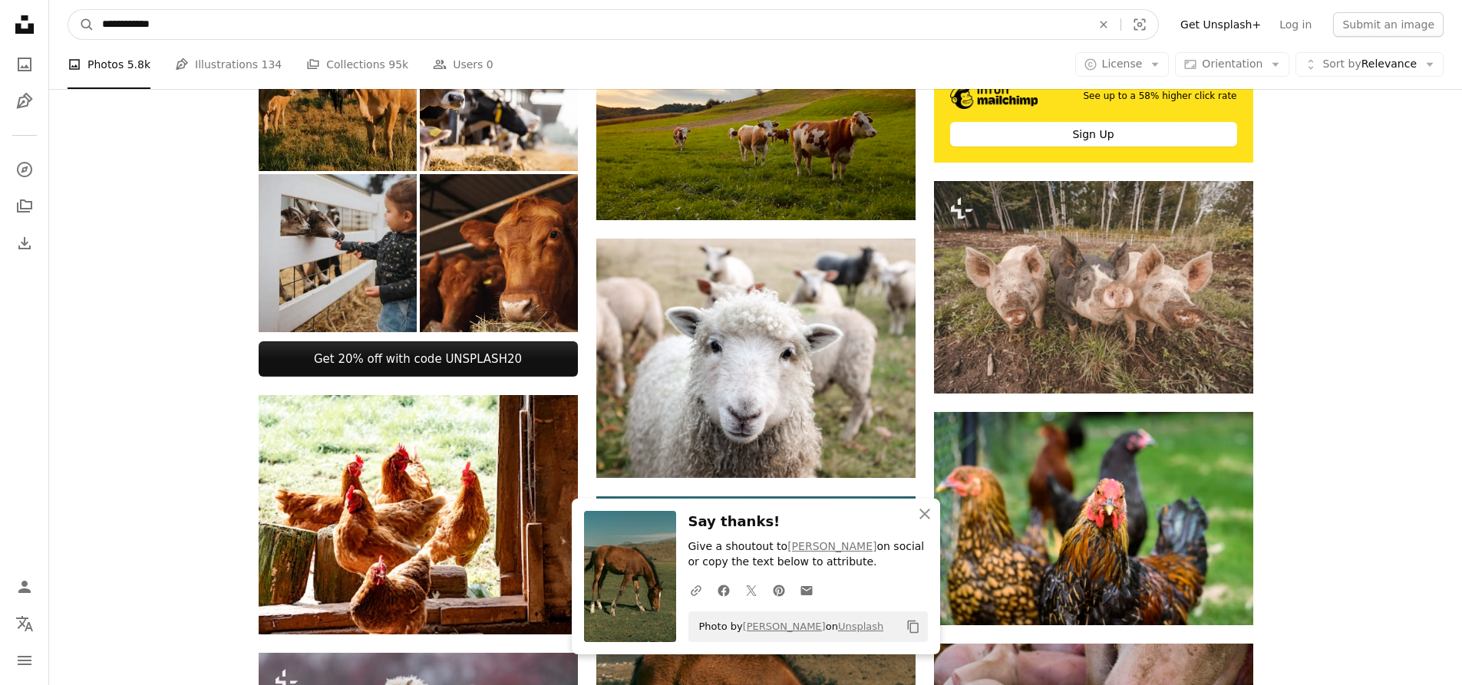
click at [166, 24] on input "**********" at bounding box center [590, 24] width 992 height 29
type input "**********"
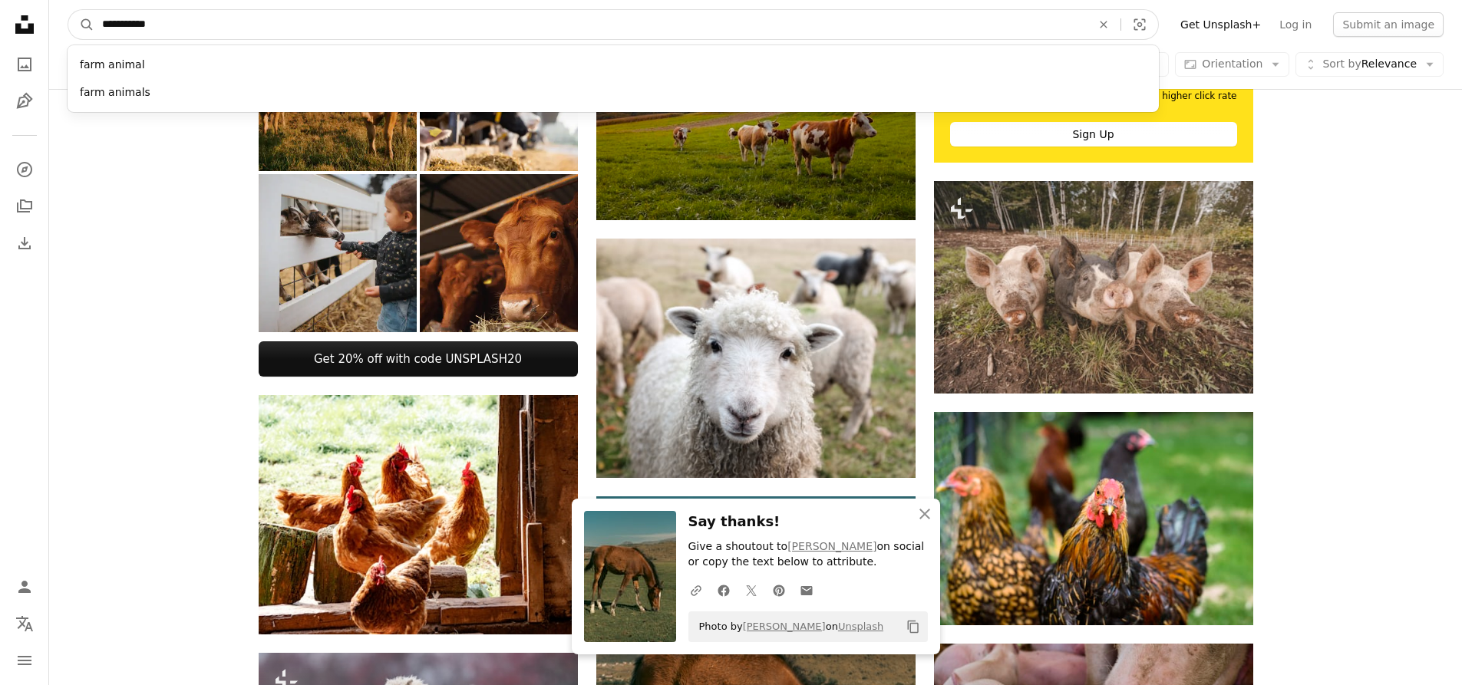
click button "A magnifying glass" at bounding box center [81, 24] width 26 height 29
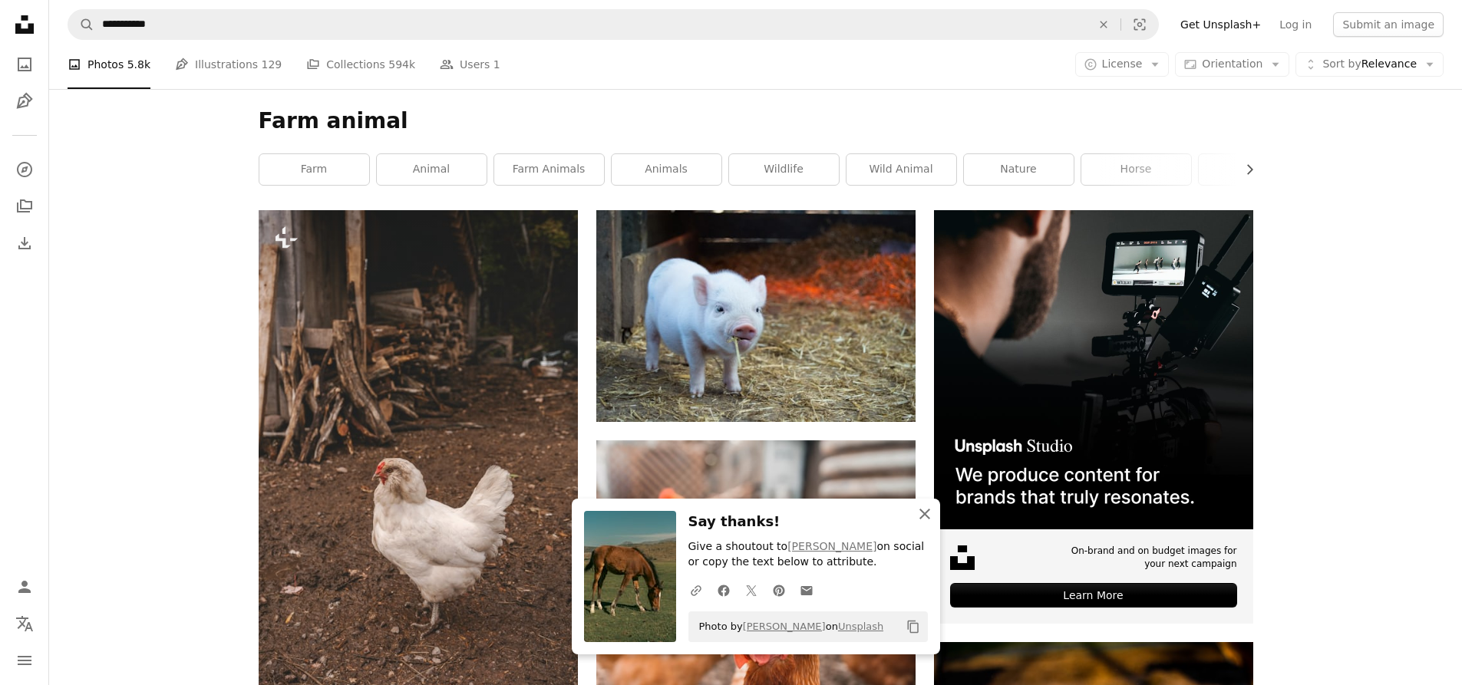
click at [924, 510] on icon "An X shape" at bounding box center [924, 514] width 18 height 18
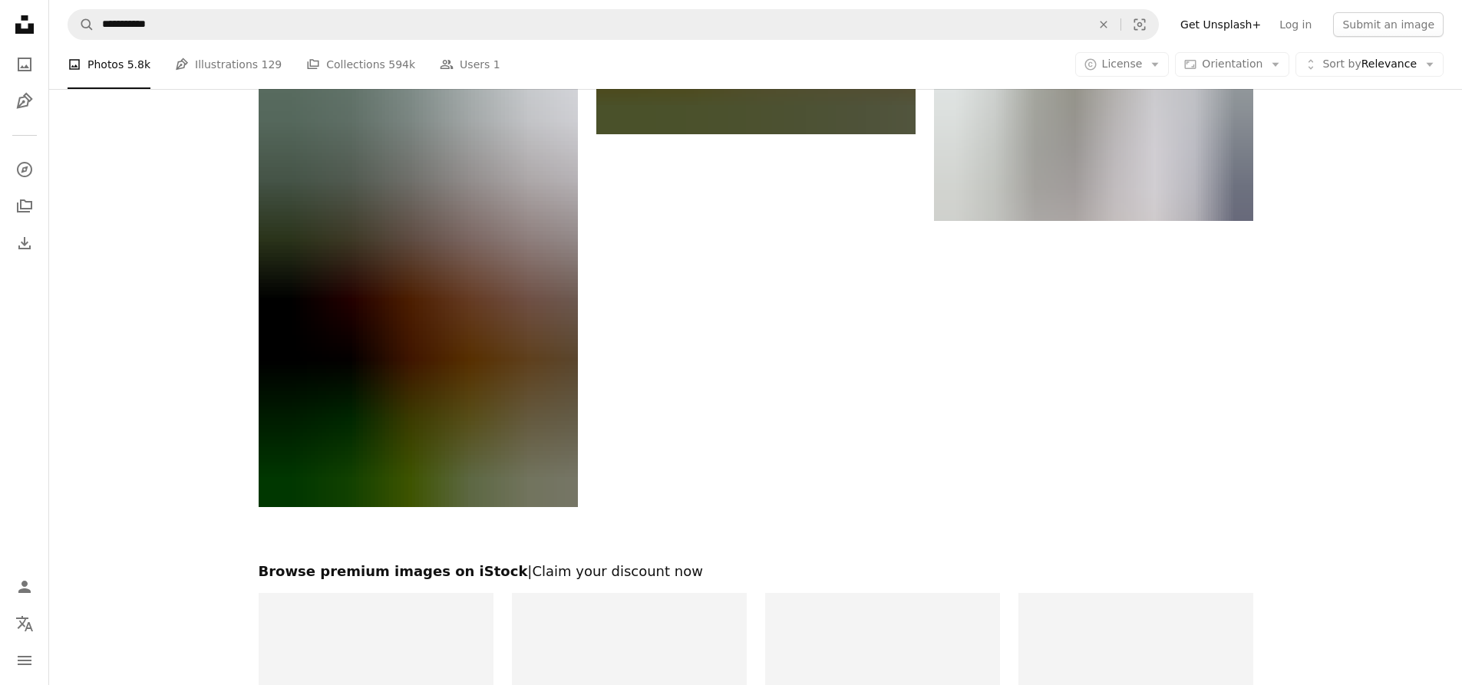
scroll to position [2455, 0]
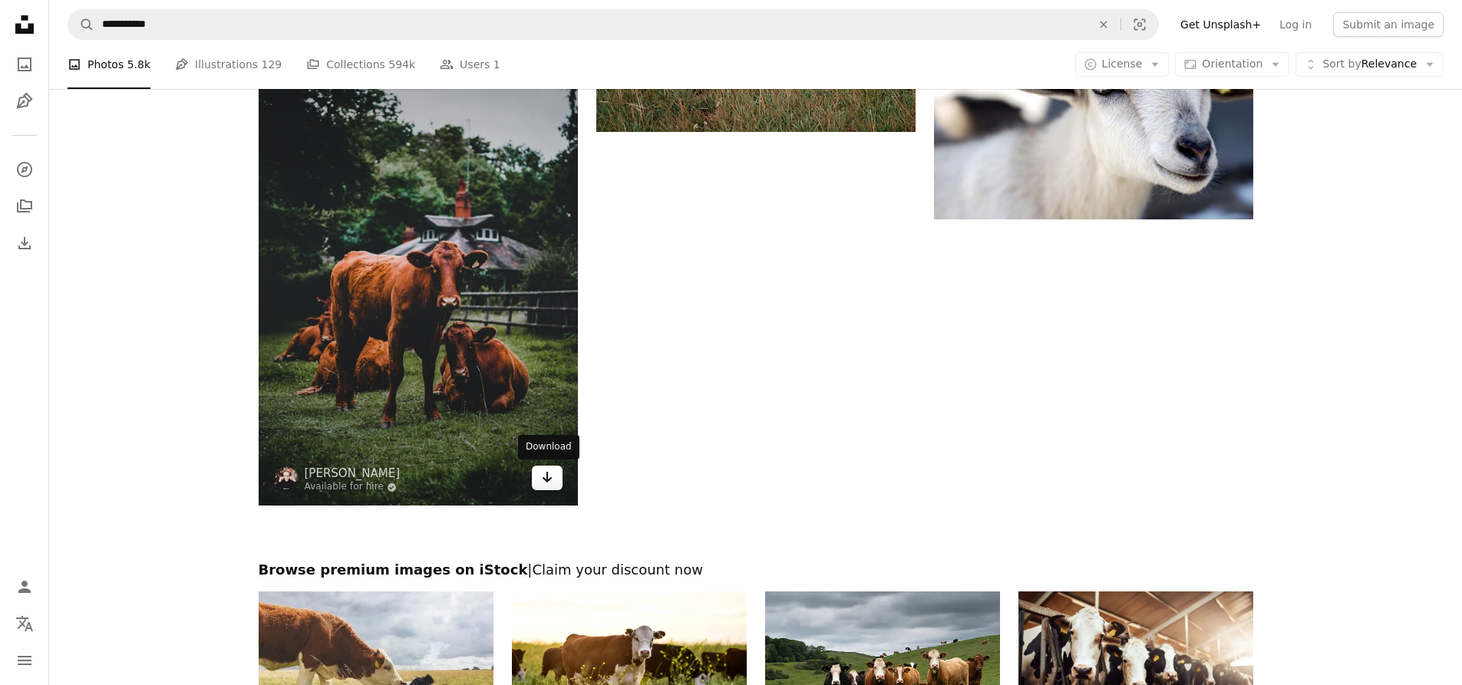
click at [541, 476] on icon "Arrow pointing down" at bounding box center [547, 477] width 12 height 18
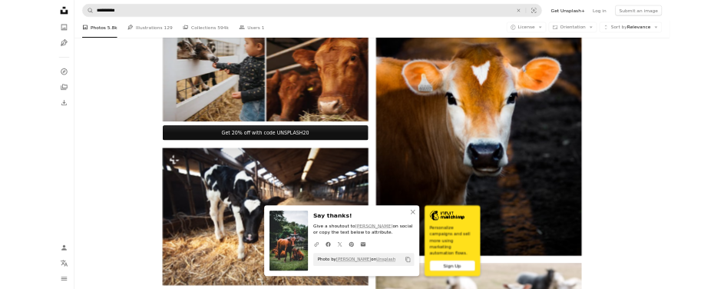
scroll to position [4582, 0]
